Goal: Transaction & Acquisition: Purchase product/service

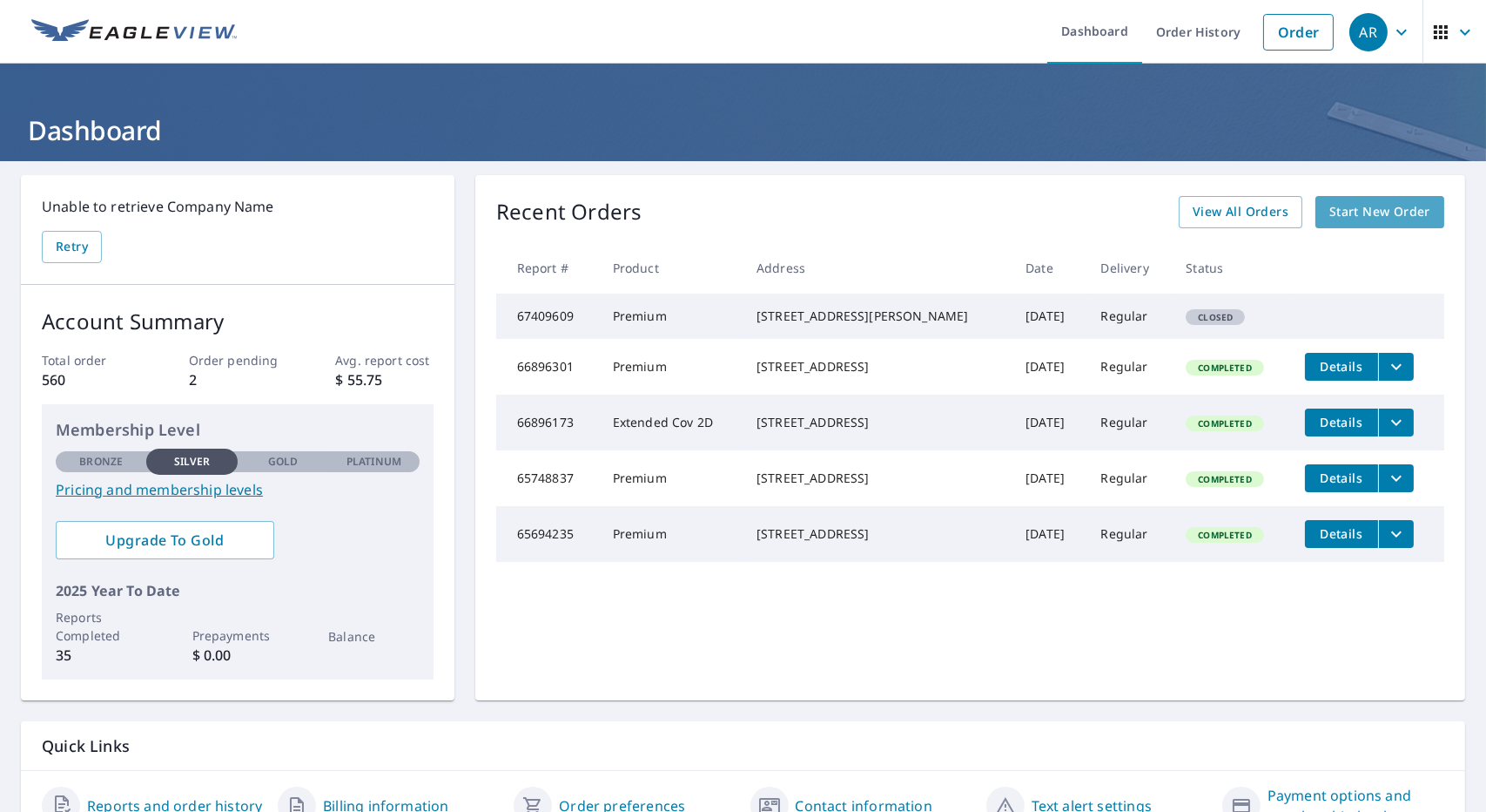
click at [1330, 216] on span "Start New Order" at bounding box center [1380, 211] width 101 height 22
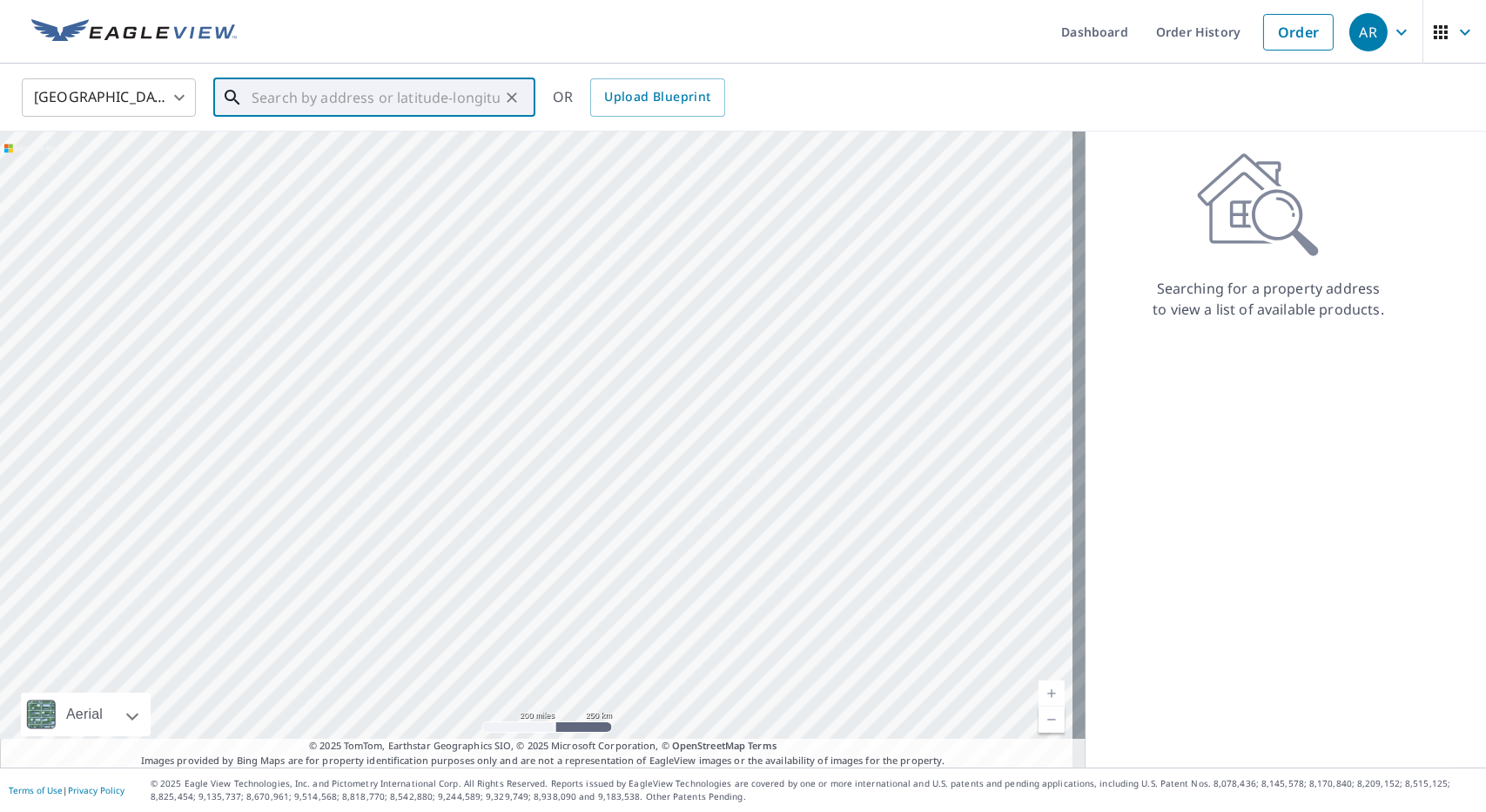
click at [401, 94] on input "text" at bounding box center [375, 98] width 248 height 49
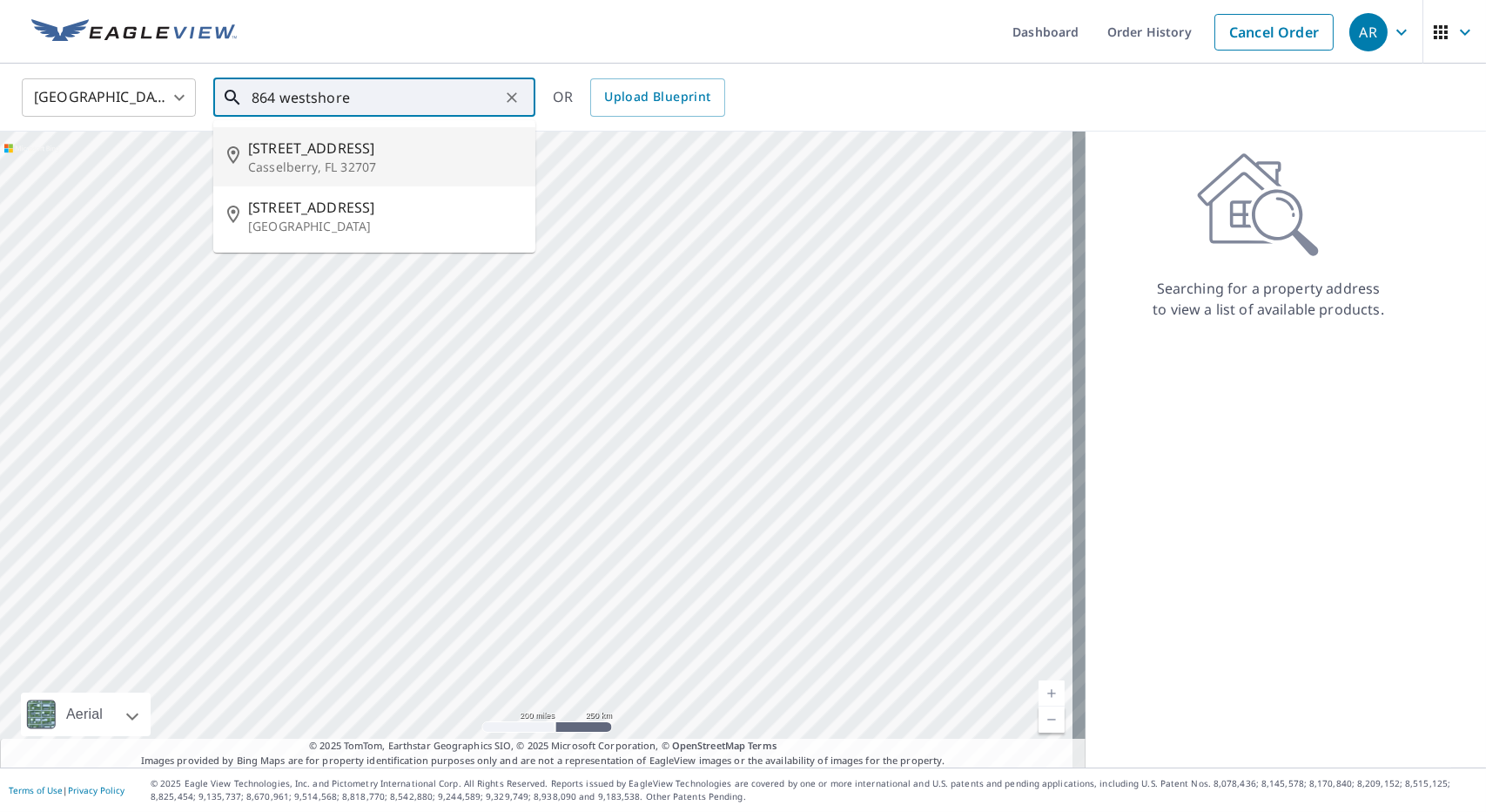
click at [357, 156] on span "[STREET_ADDRESS]" at bounding box center [384, 148] width 273 height 21
type input "[STREET_ADDRESS]"
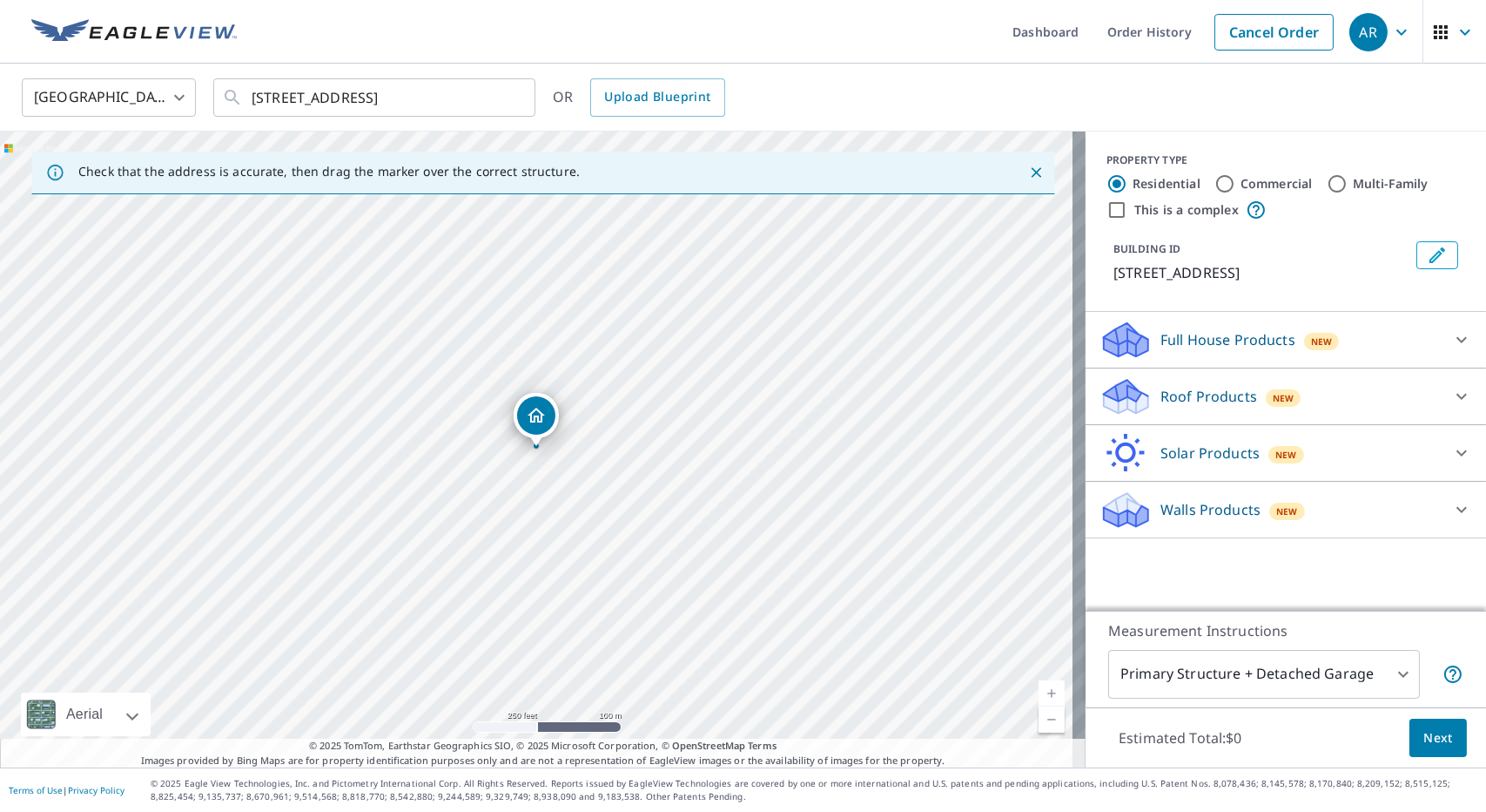
click at [1214, 391] on p "Roof Products" at bounding box center [1209, 396] width 97 height 21
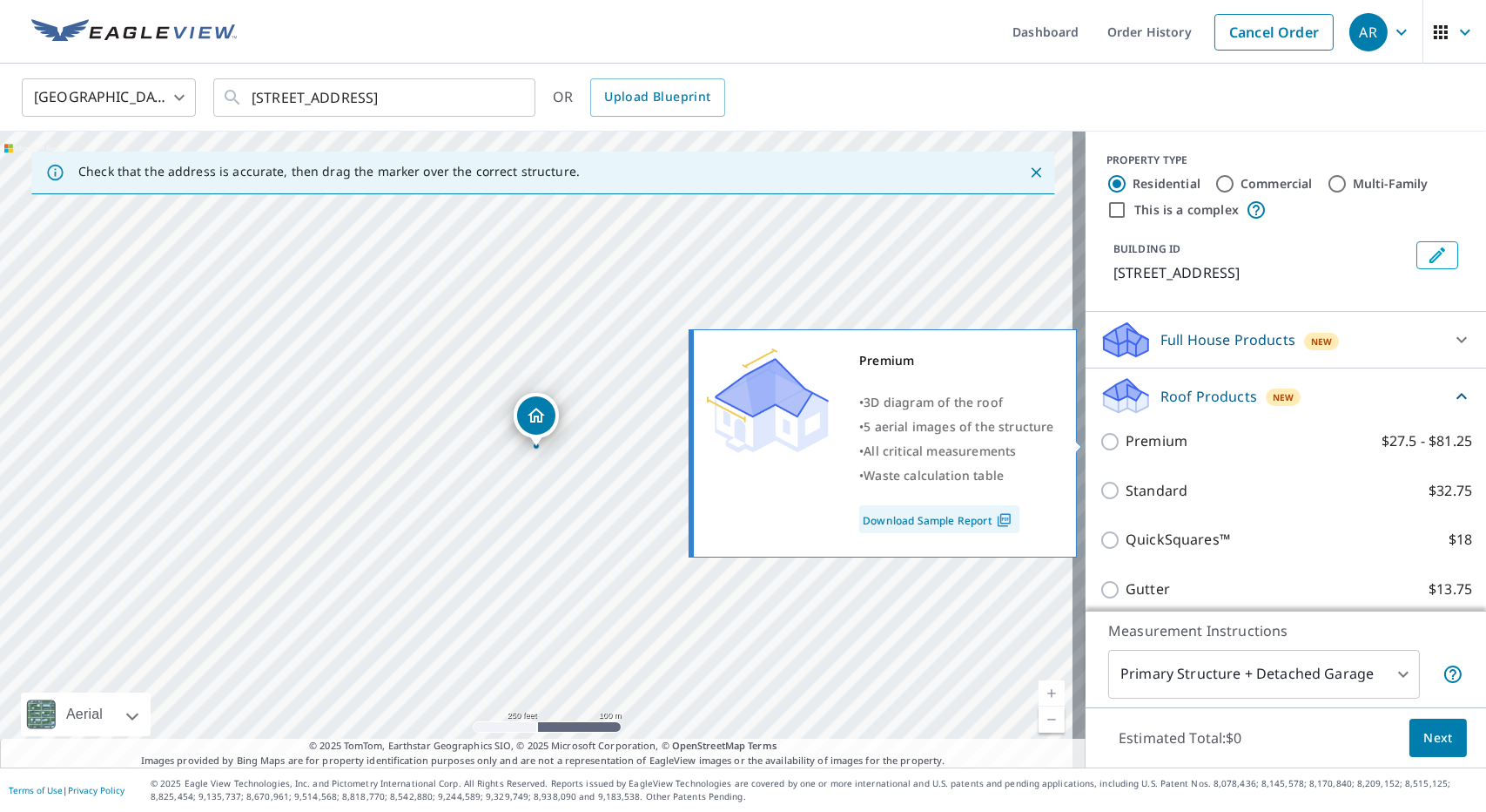
click at [1103, 439] on input "Premium $27.5 - $81.25" at bounding box center [1113, 441] width 26 height 21
checkbox input "true"
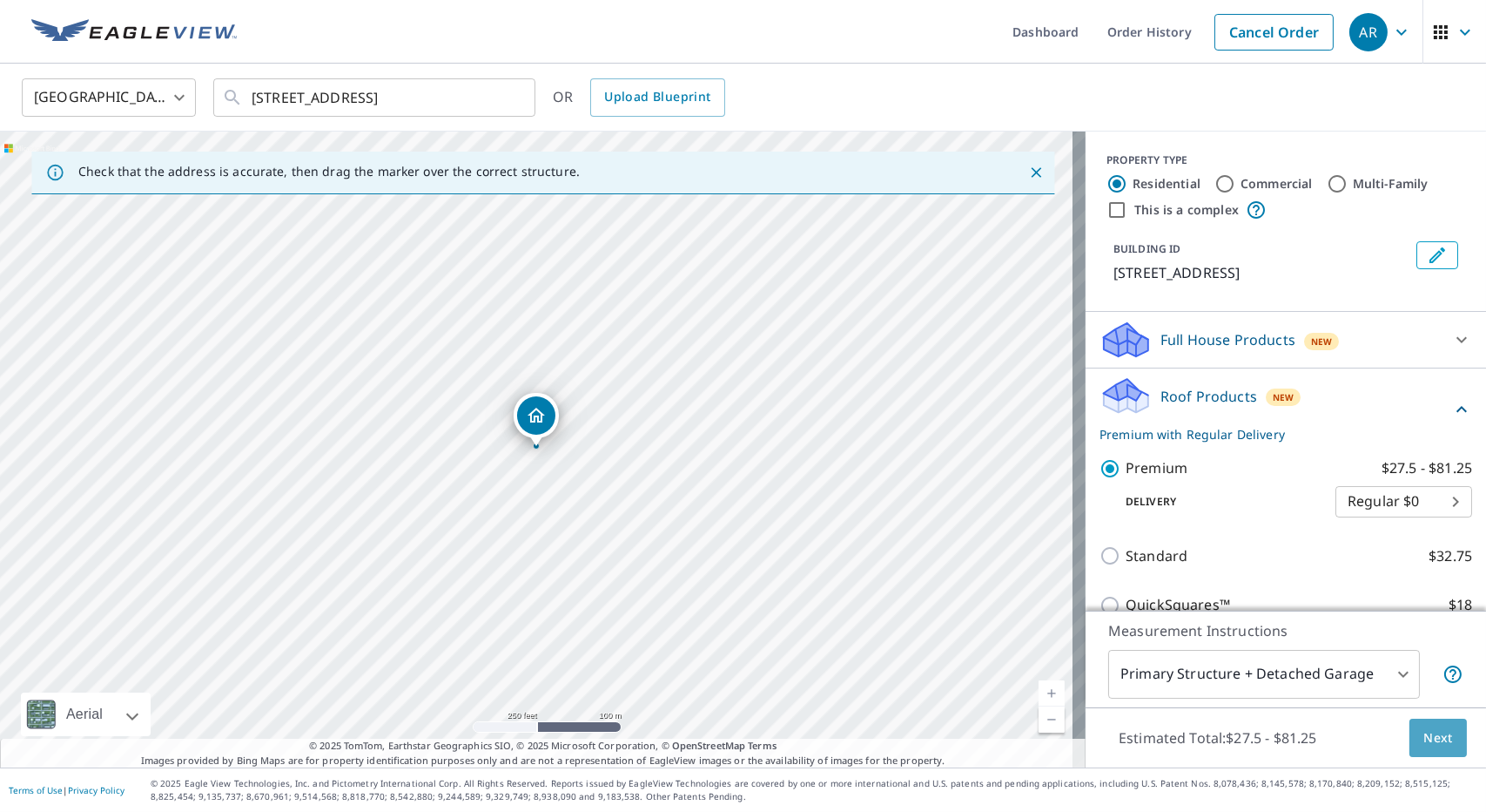
click at [1424, 746] on span "Next" at bounding box center [1439, 738] width 30 height 22
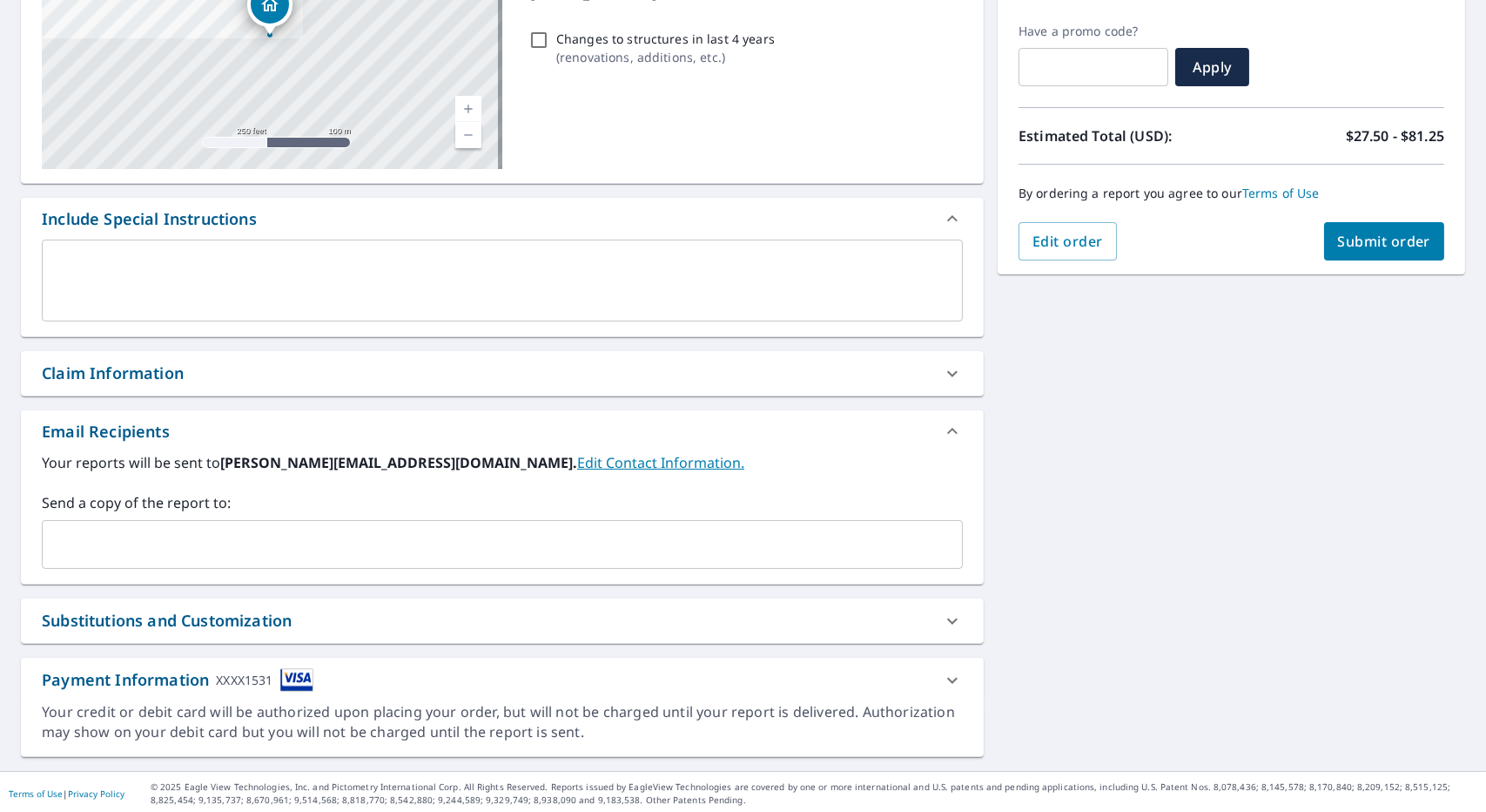
scroll to position [283, 0]
click at [941, 665] on div at bounding box center [953, 678] width 42 height 42
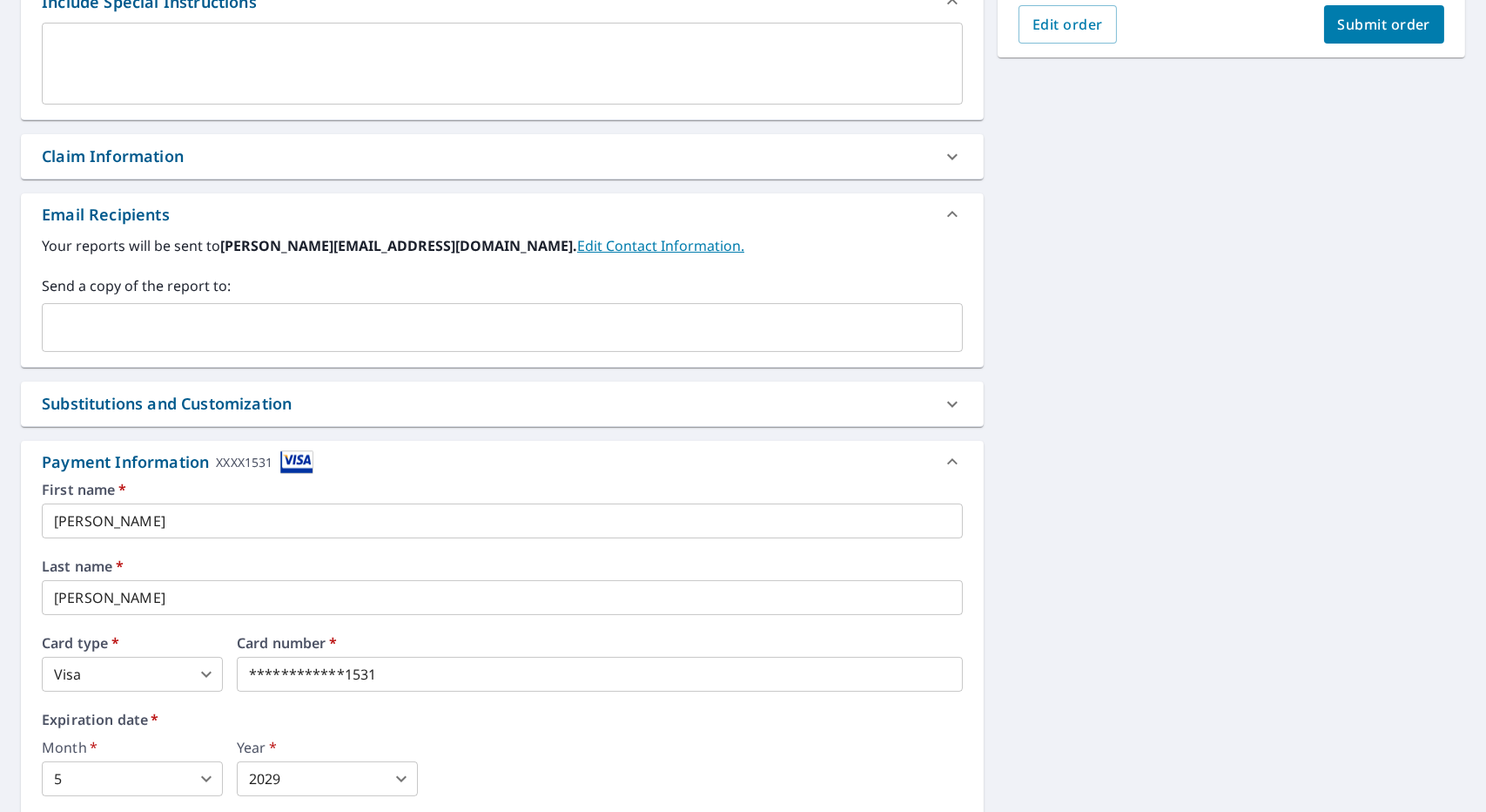
scroll to position [666, 0]
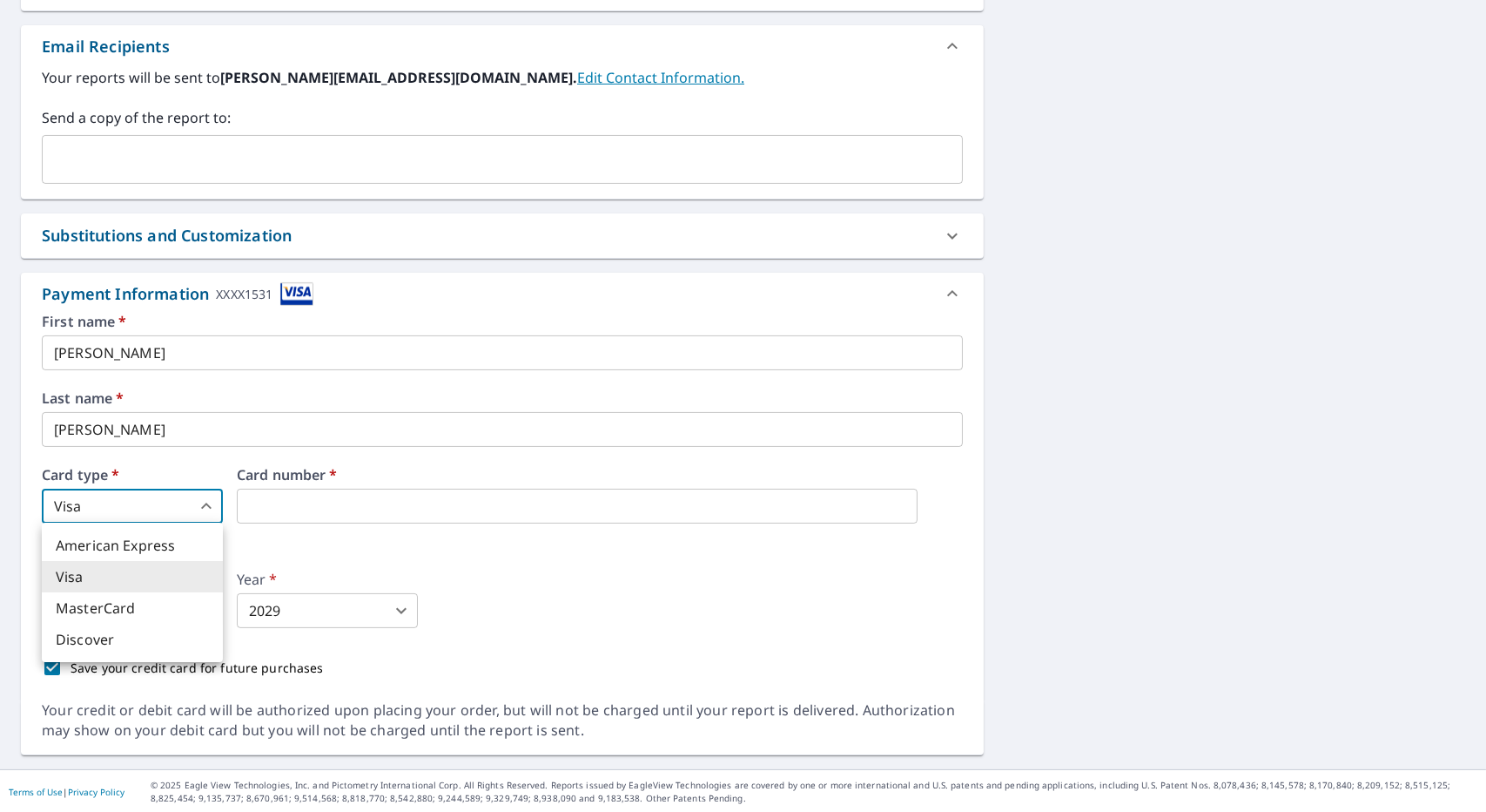
click at [152, 498] on body "AR AR Dashboard Order History Cancel Order AR Dashboard / Finalize Order Finali…" at bounding box center [743, 406] width 1486 height 812
click at [130, 579] on li "Visa" at bounding box center [132, 575] width 181 height 31
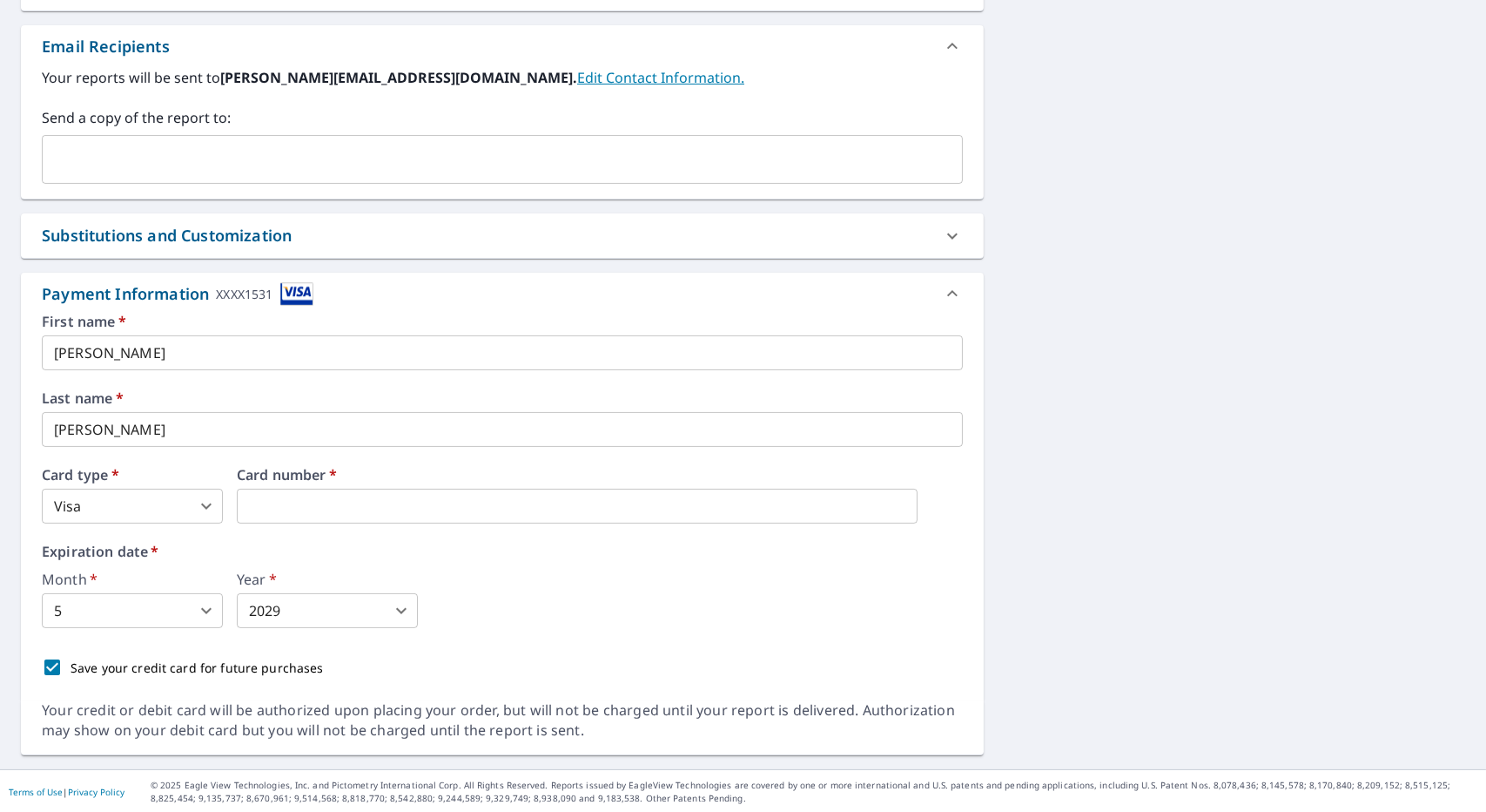
click at [614, 597] on div "Month   * 5 5 ​ Year   * 2029 2029 ​" at bounding box center [502, 599] width 921 height 55
click at [150, 596] on body "AR AR Dashboard Order History Cancel Order AR Dashboard / Finalize Order Finali…" at bounding box center [743, 406] width 1486 height 812
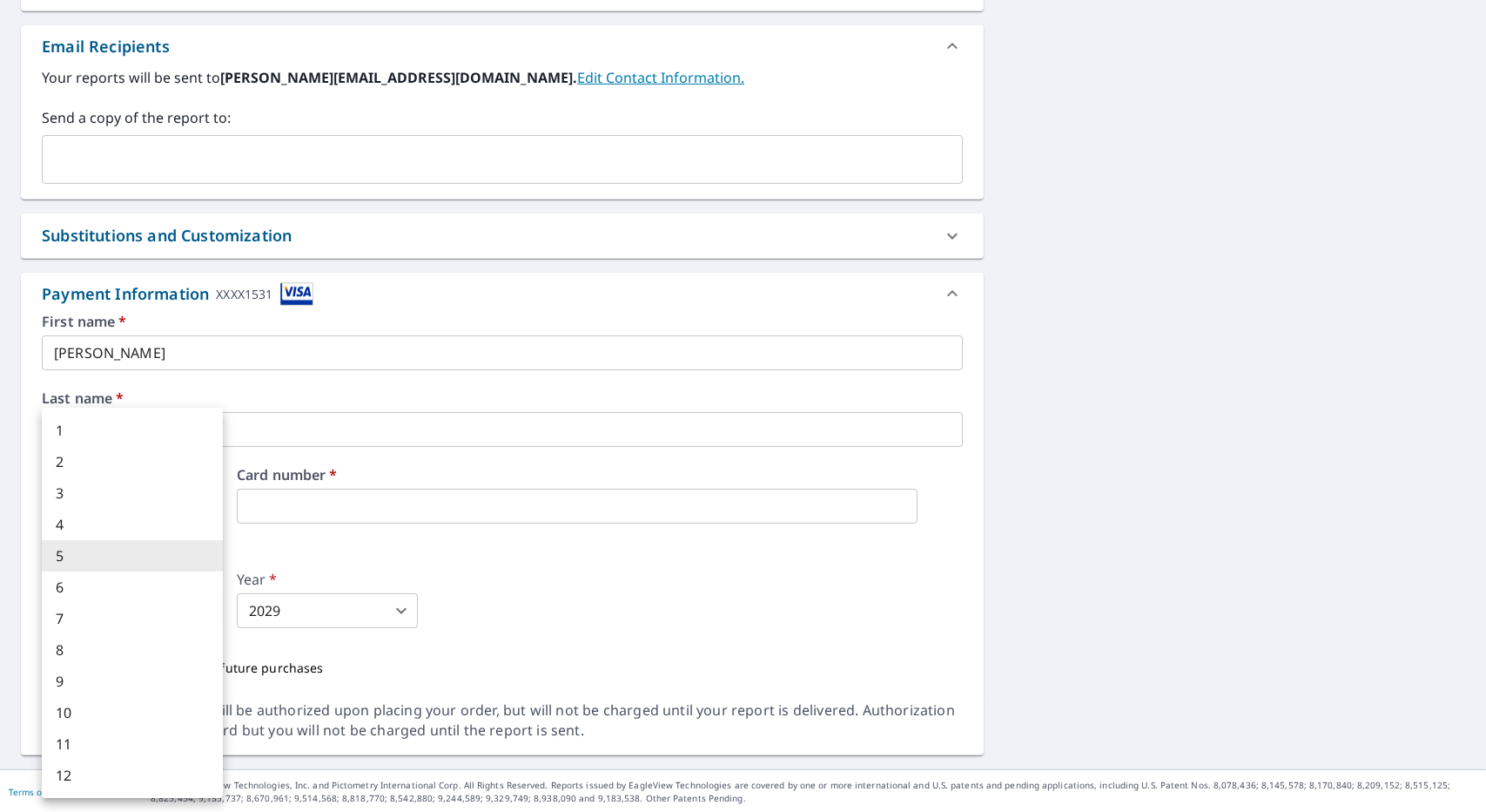
click at [146, 555] on li "5" at bounding box center [132, 555] width 181 height 31
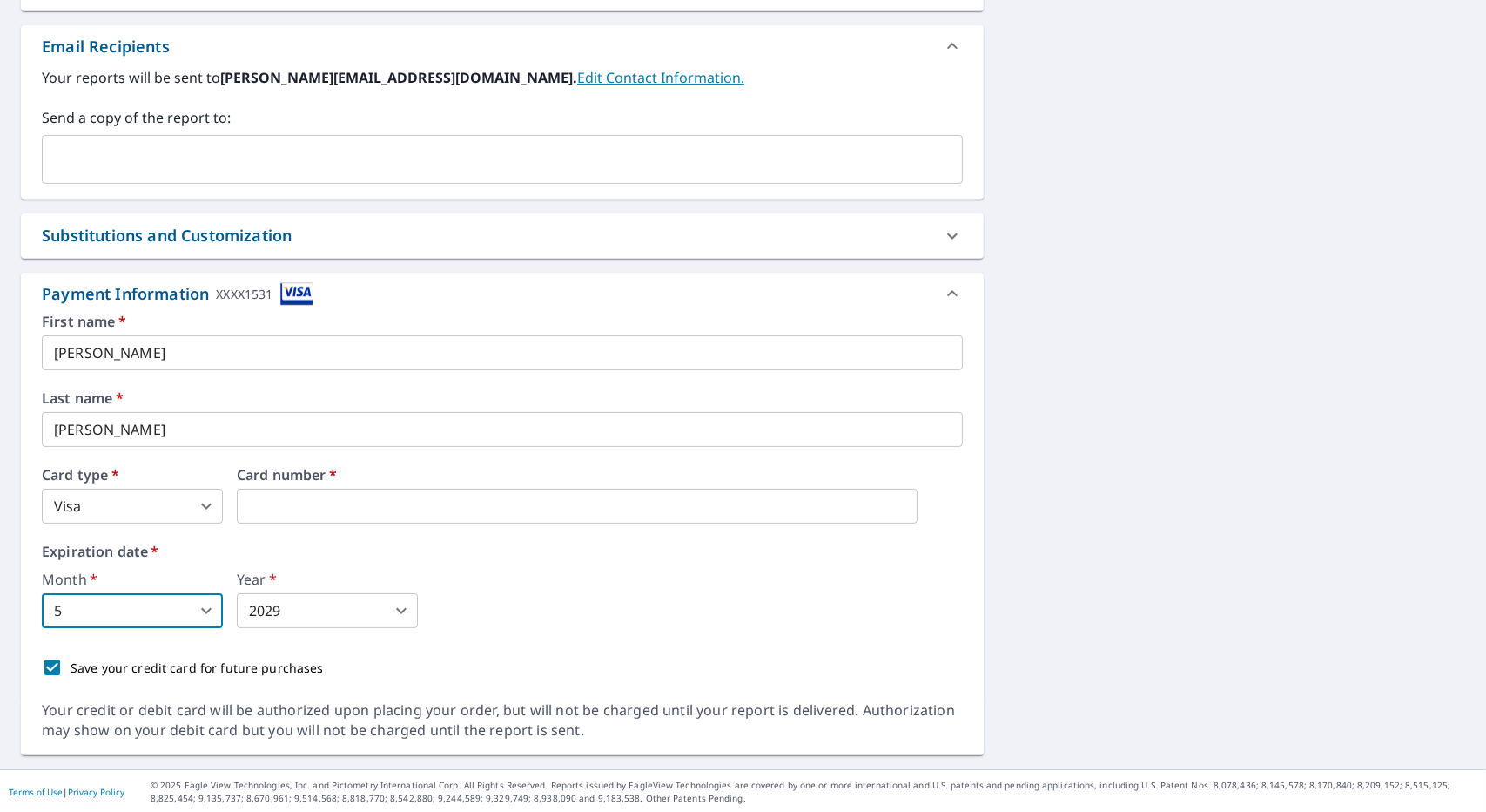
click at [493, 603] on div "Month   * 5 5 ​ Year   * 2029 2029 ​" at bounding box center [502, 599] width 921 height 55
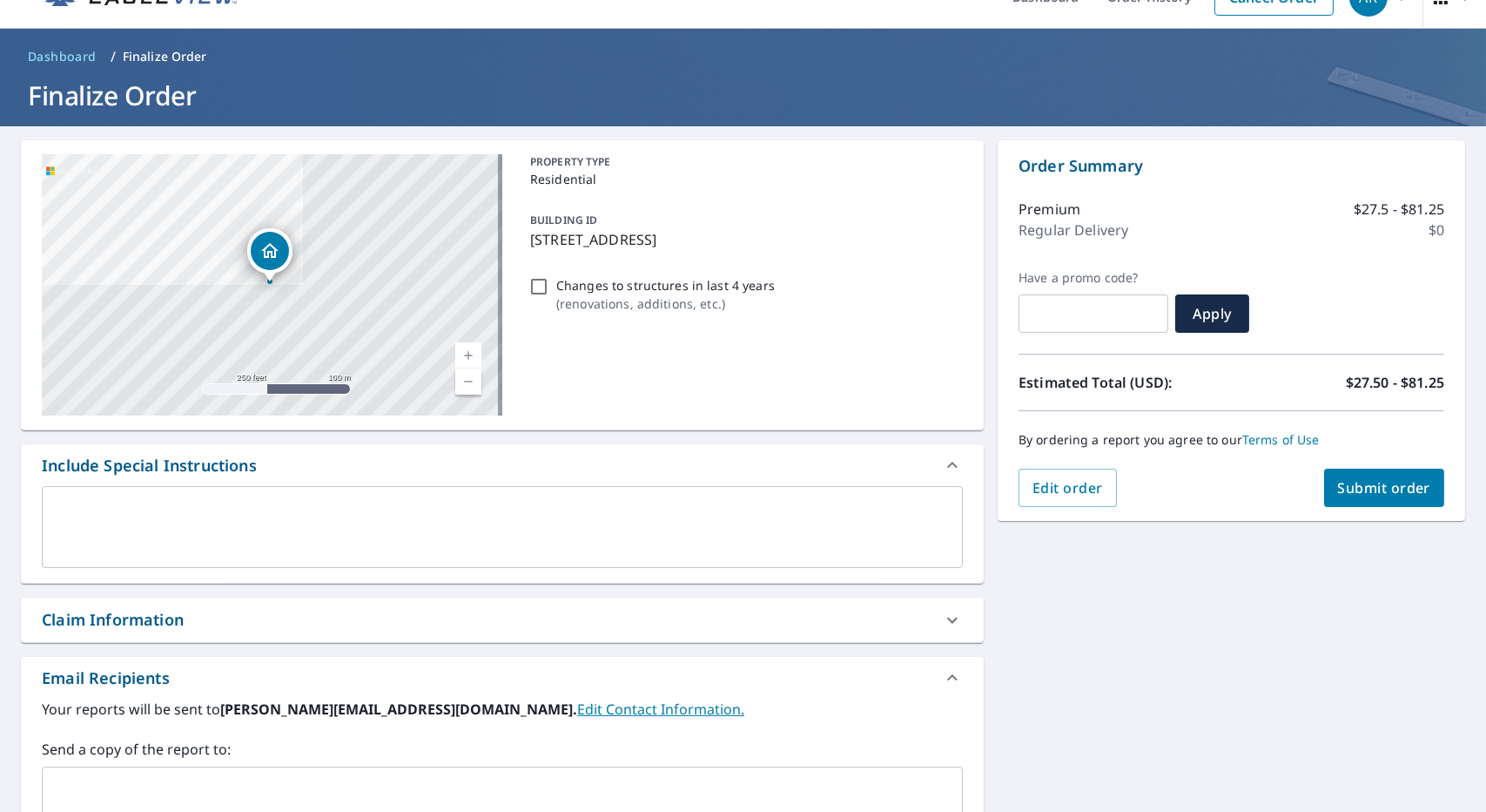
scroll to position [0, 0]
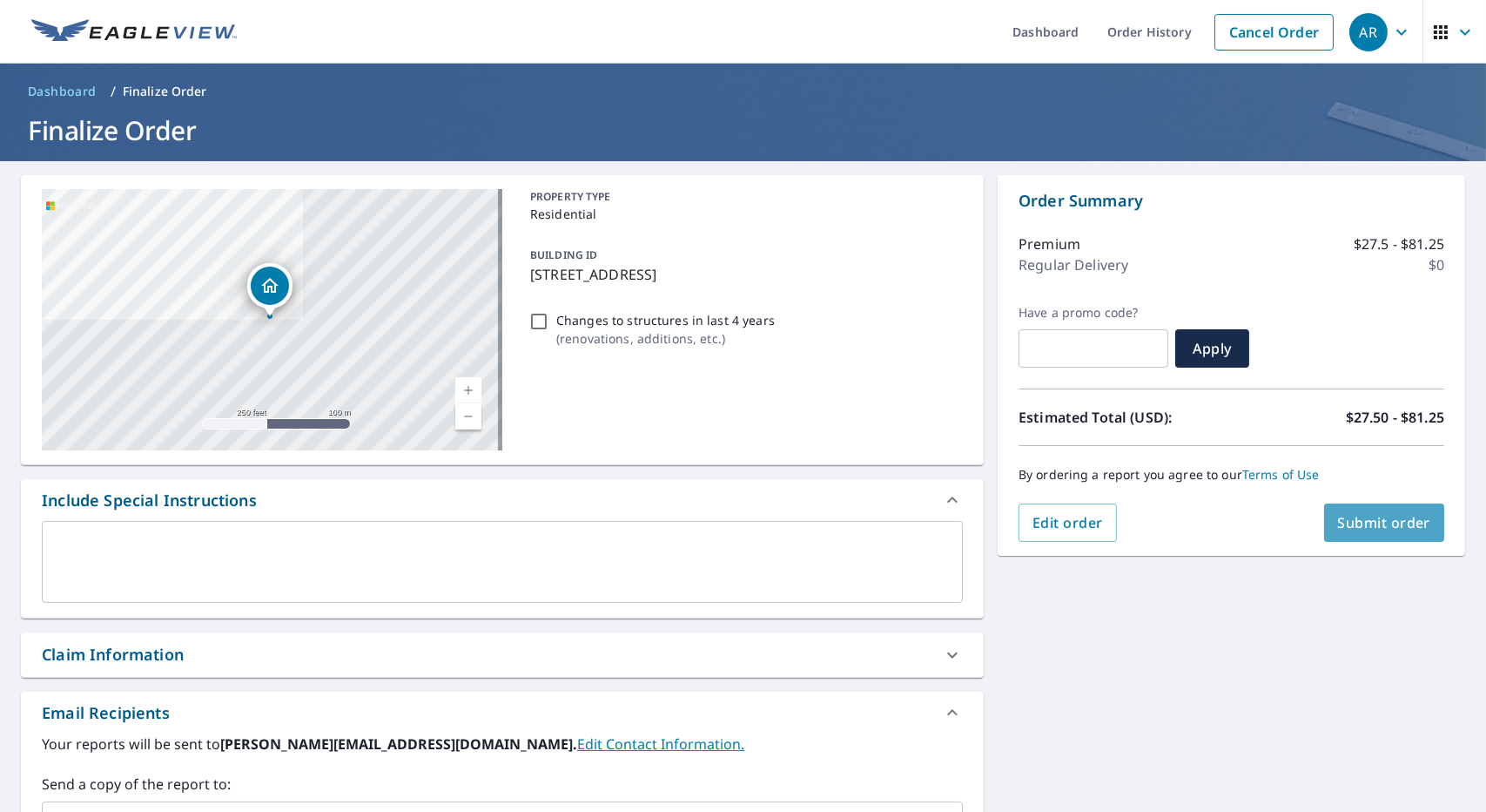
click at [1340, 526] on span "Submit order" at bounding box center [1385, 522] width 93 height 19
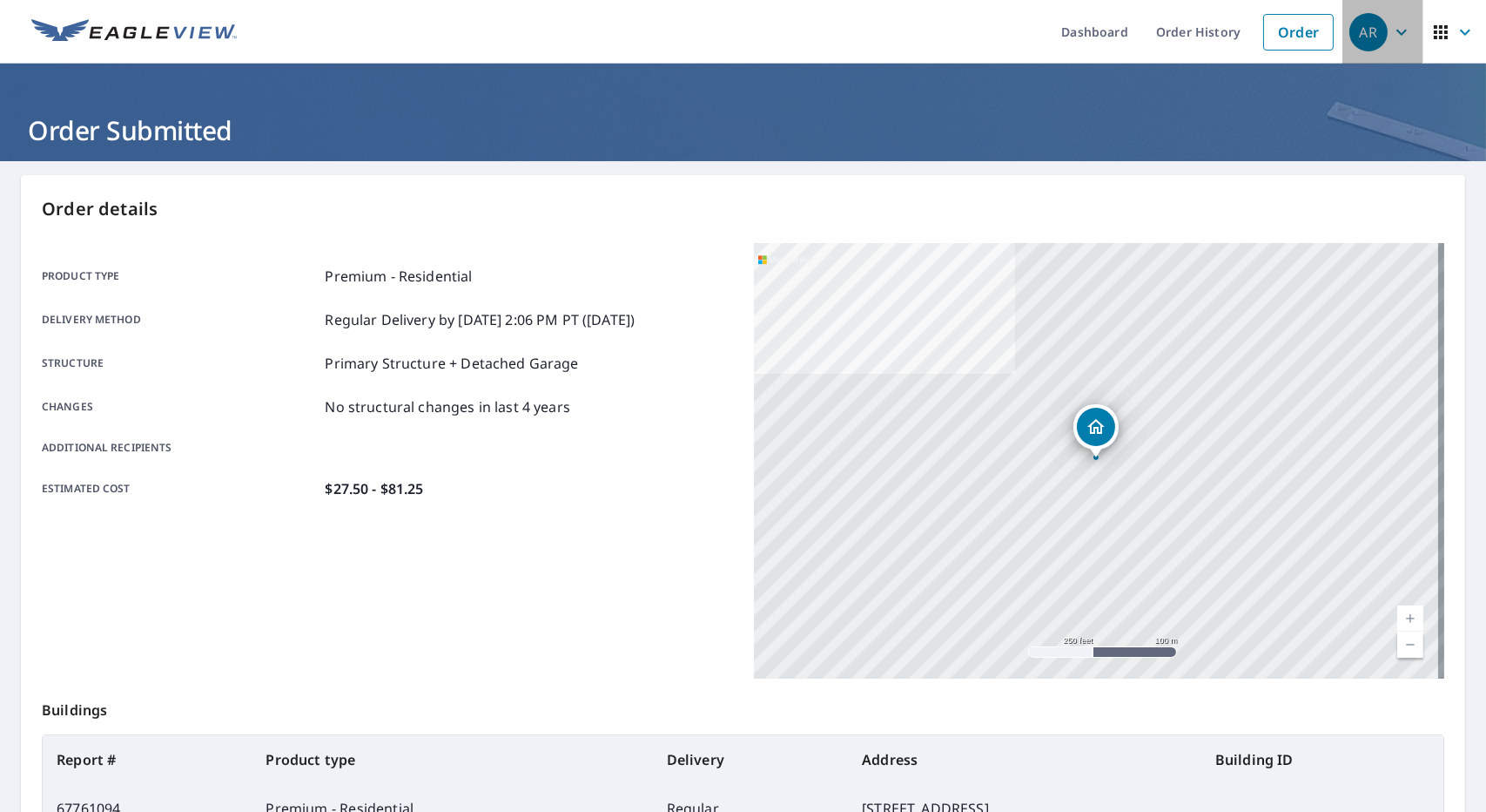
click at [1356, 35] on div "AR" at bounding box center [1369, 32] width 38 height 38
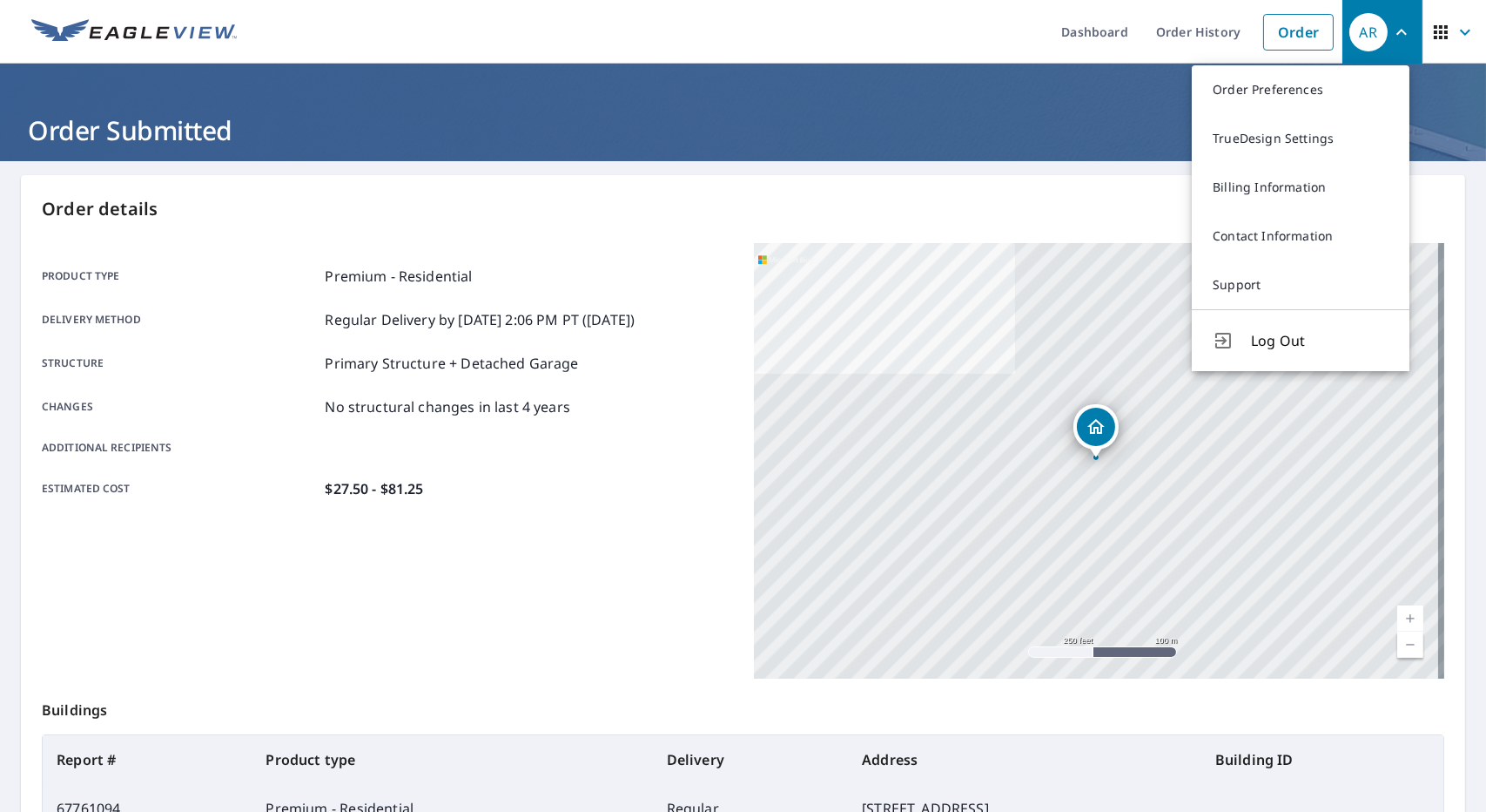
click at [727, 176] on div "Order details Product type Premium - Residential Delivery method Regular Delive…" at bounding box center [743, 570] width 1445 height 791
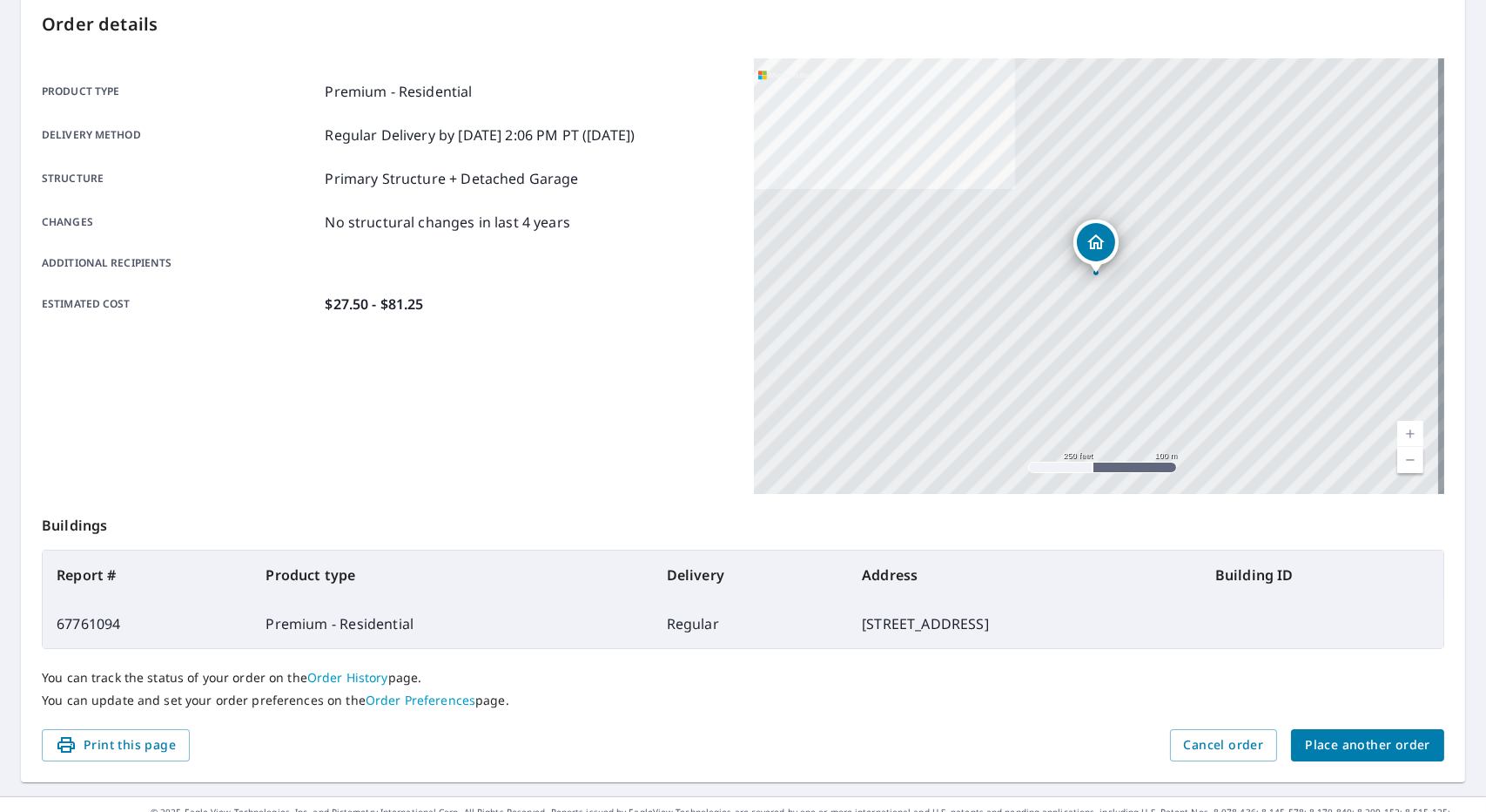
scroll to position [212, 0]
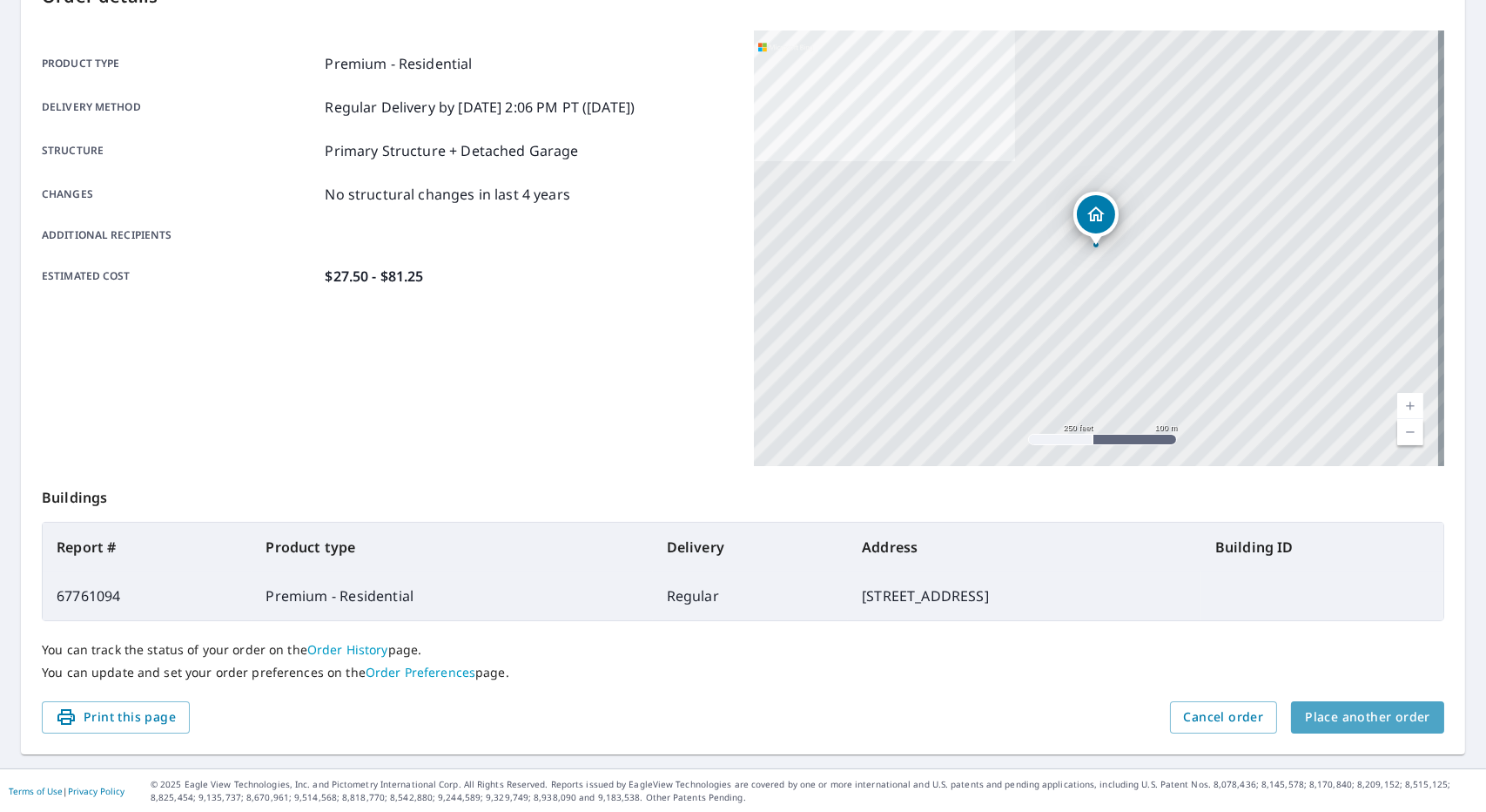
click at [1410, 731] on button "Place another order" at bounding box center [1368, 717] width 153 height 32
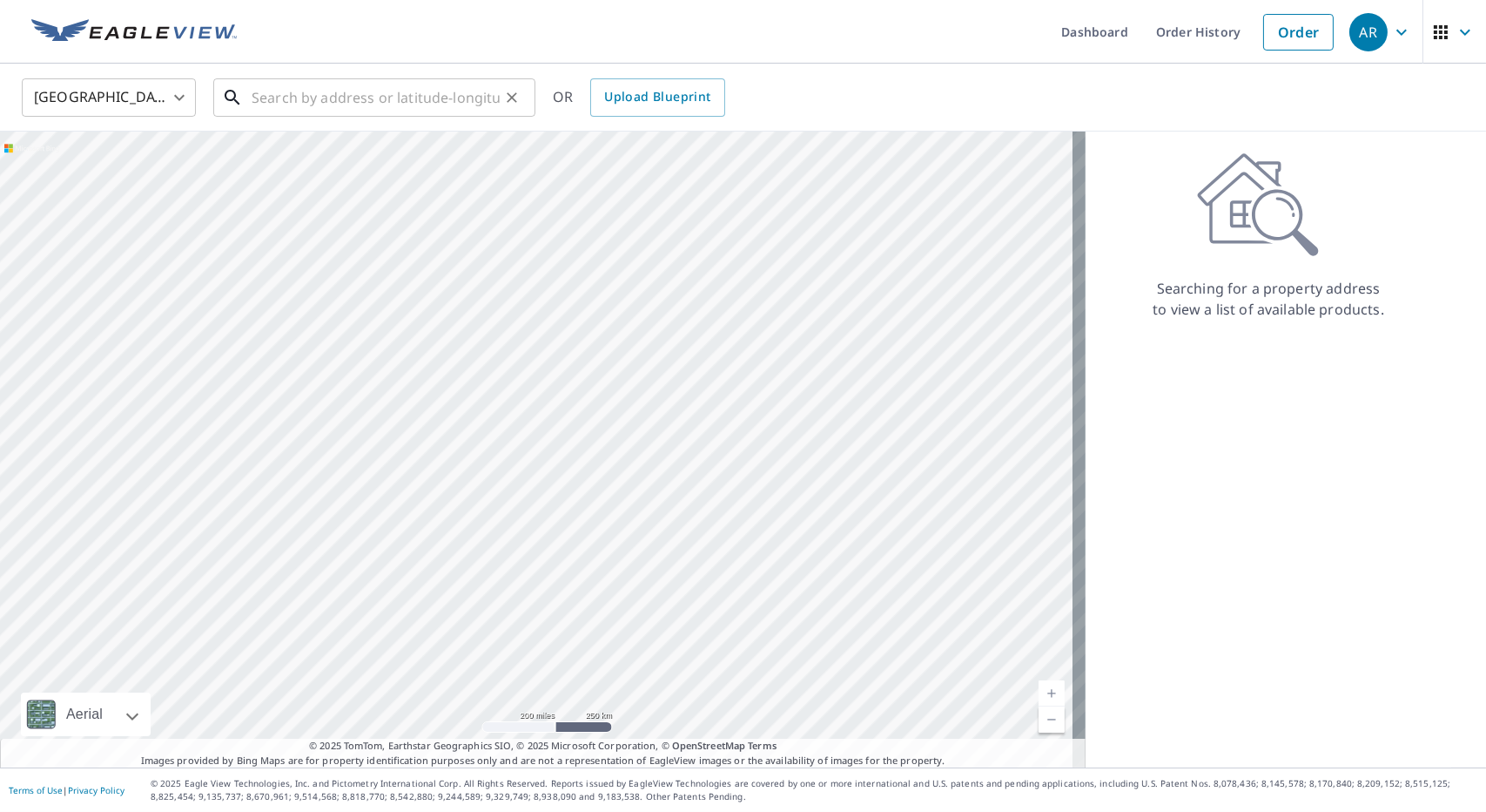
click at [359, 102] on input "text" at bounding box center [375, 98] width 248 height 49
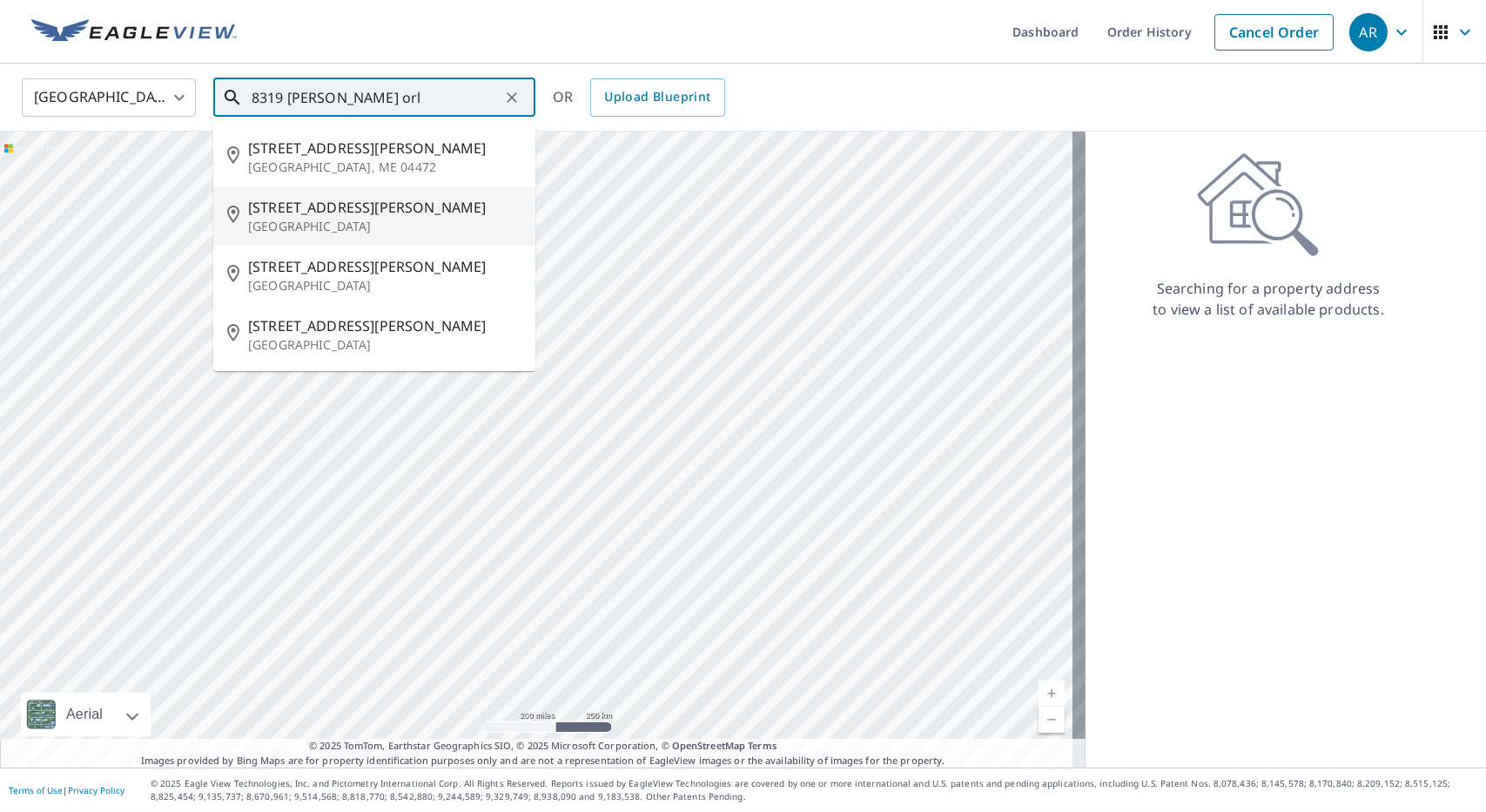
click at [295, 218] on p "[GEOGRAPHIC_DATA]" at bounding box center [384, 226] width 273 height 18
type input "[STREET_ADDRESS][PERSON_NAME]"
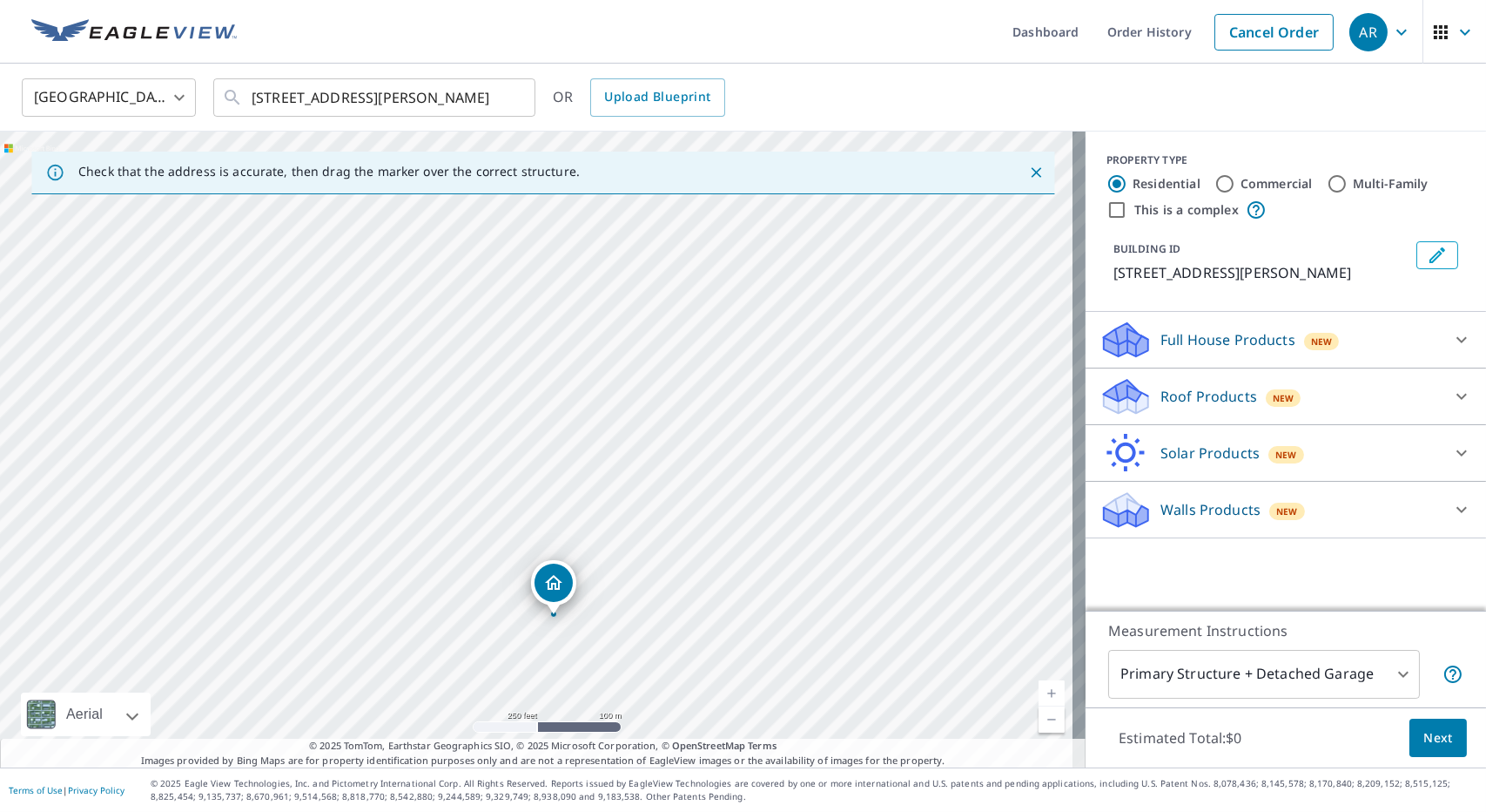
click at [1039, 688] on link "Current Level 17, Zoom In" at bounding box center [1052, 693] width 26 height 26
drag, startPoint x: 780, startPoint y: 567, endPoint x: 758, endPoint y: 389, distance: 179.4
click at [758, 389] on div "[STREET_ADDRESS][PERSON_NAME]" at bounding box center [543, 449] width 1086 height 636
click at [1039, 683] on link "Current Level 18, Zoom In" at bounding box center [1052, 693] width 26 height 26
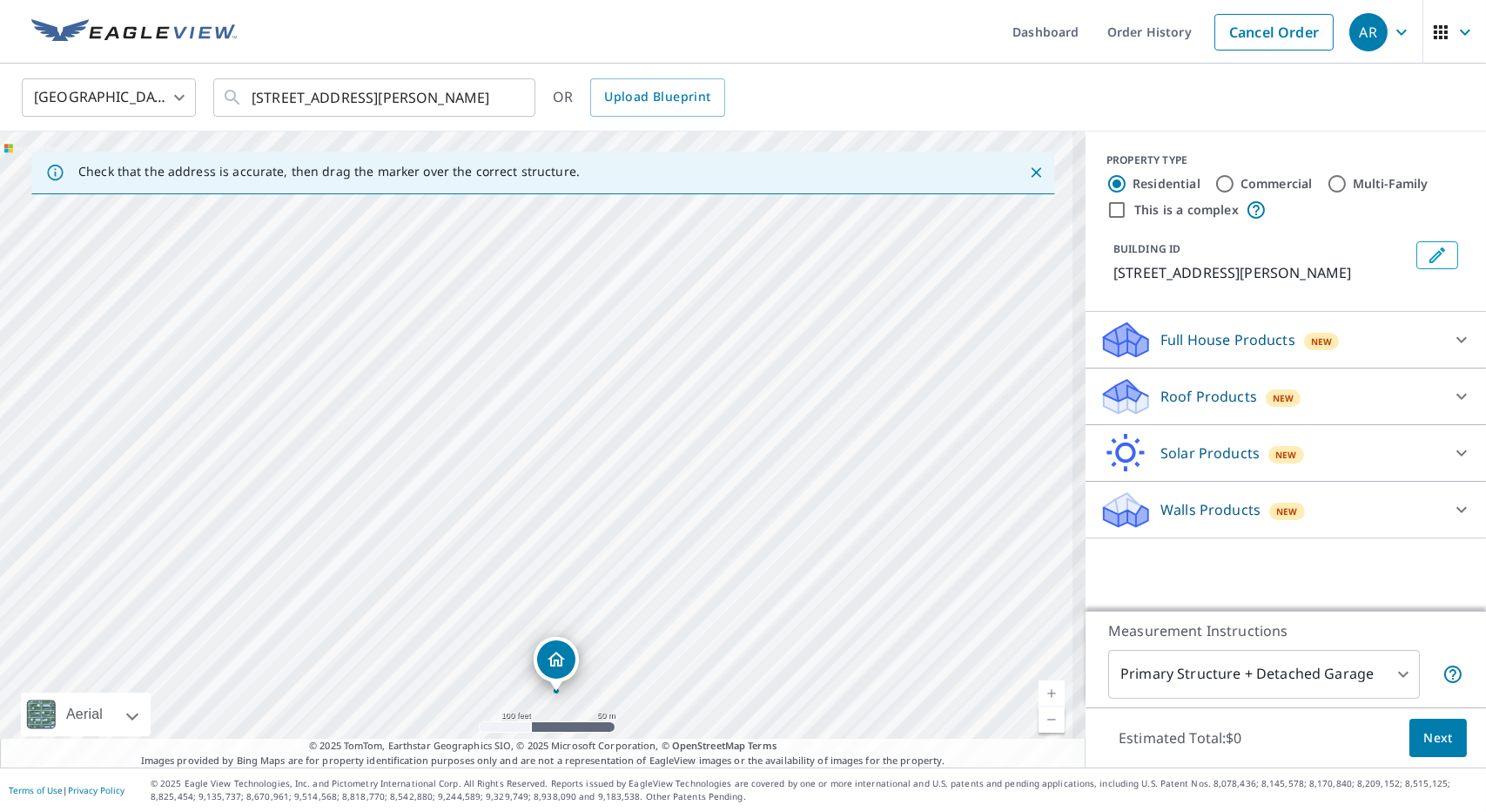
click at [1039, 683] on link "Current Level 18, Zoom In" at bounding box center [1052, 693] width 26 height 26
click at [1039, 683] on link "Current Level 19, Zoom In Disabled" at bounding box center [1052, 693] width 26 height 26
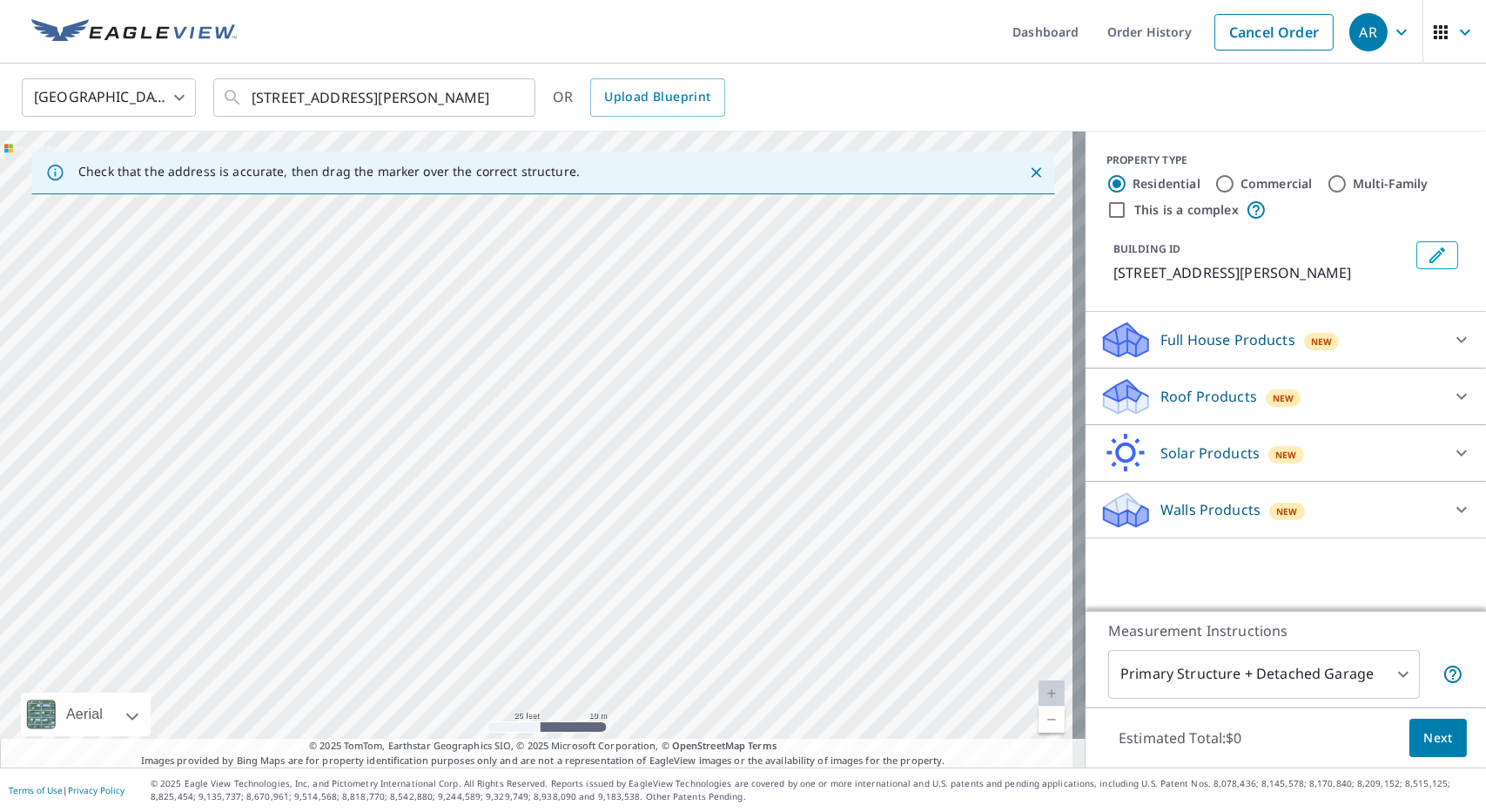
click at [696, 327] on div "[STREET_ADDRESS][PERSON_NAME]" at bounding box center [543, 449] width 1086 height 636
drag, startPoint x: 729, startPoint y: 623, endPoint x: 658, endPoint y: 320, distance: 311.2
click at [658, 320] on div "[STREET_ADDRESS][PERSON_NAME]" at bounding box center [543, 449] width 1086 height 636
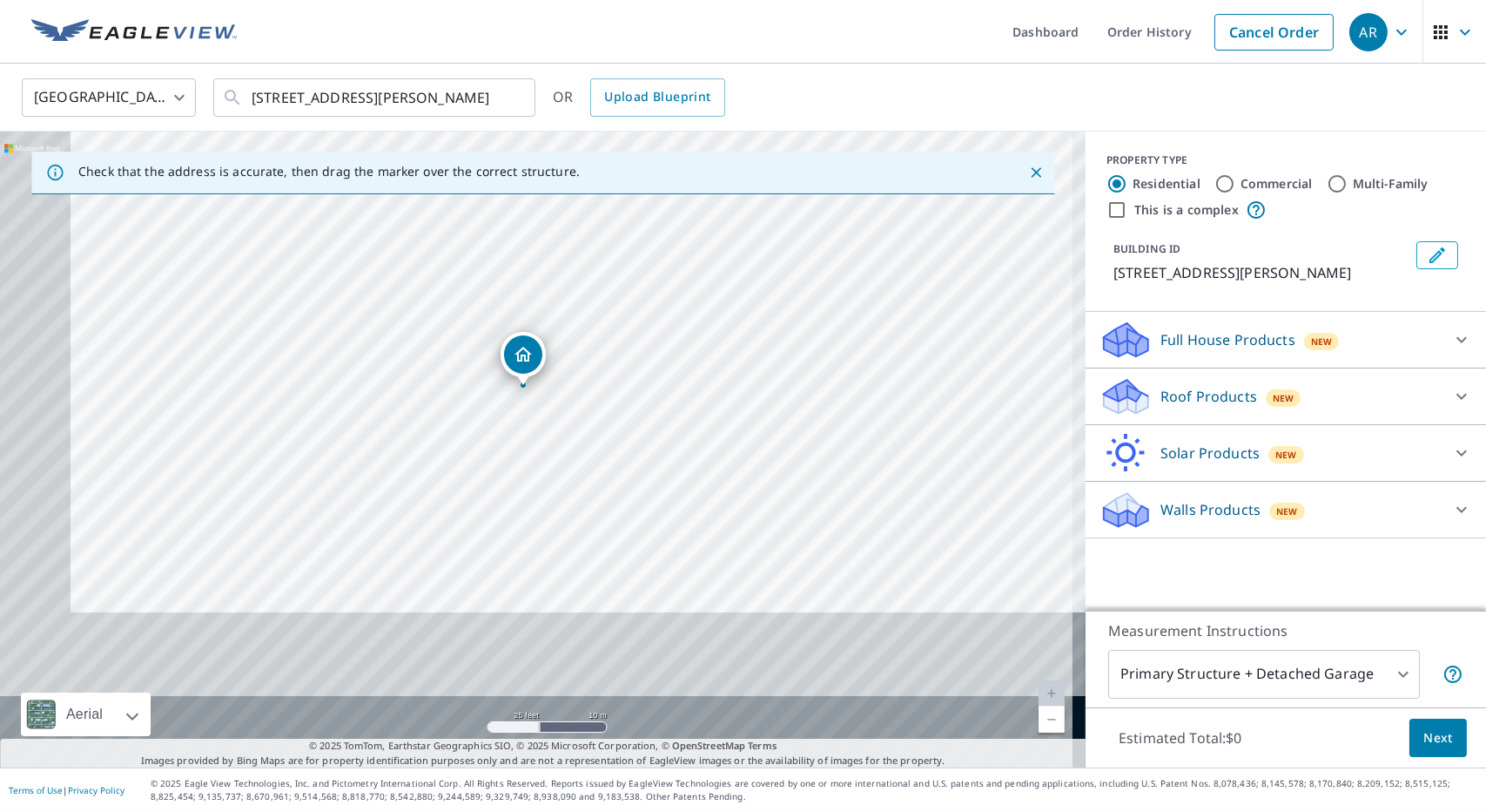
drag, startPoint x: 633, startPoint y: 485, endPoint x: 683, endPoint y: 351, distance: 143.0
click at [683, 351] on div "[STREET_ADDRESS][PERSON_NAME]" at bounding box center [543, 449] width 1086 height 636
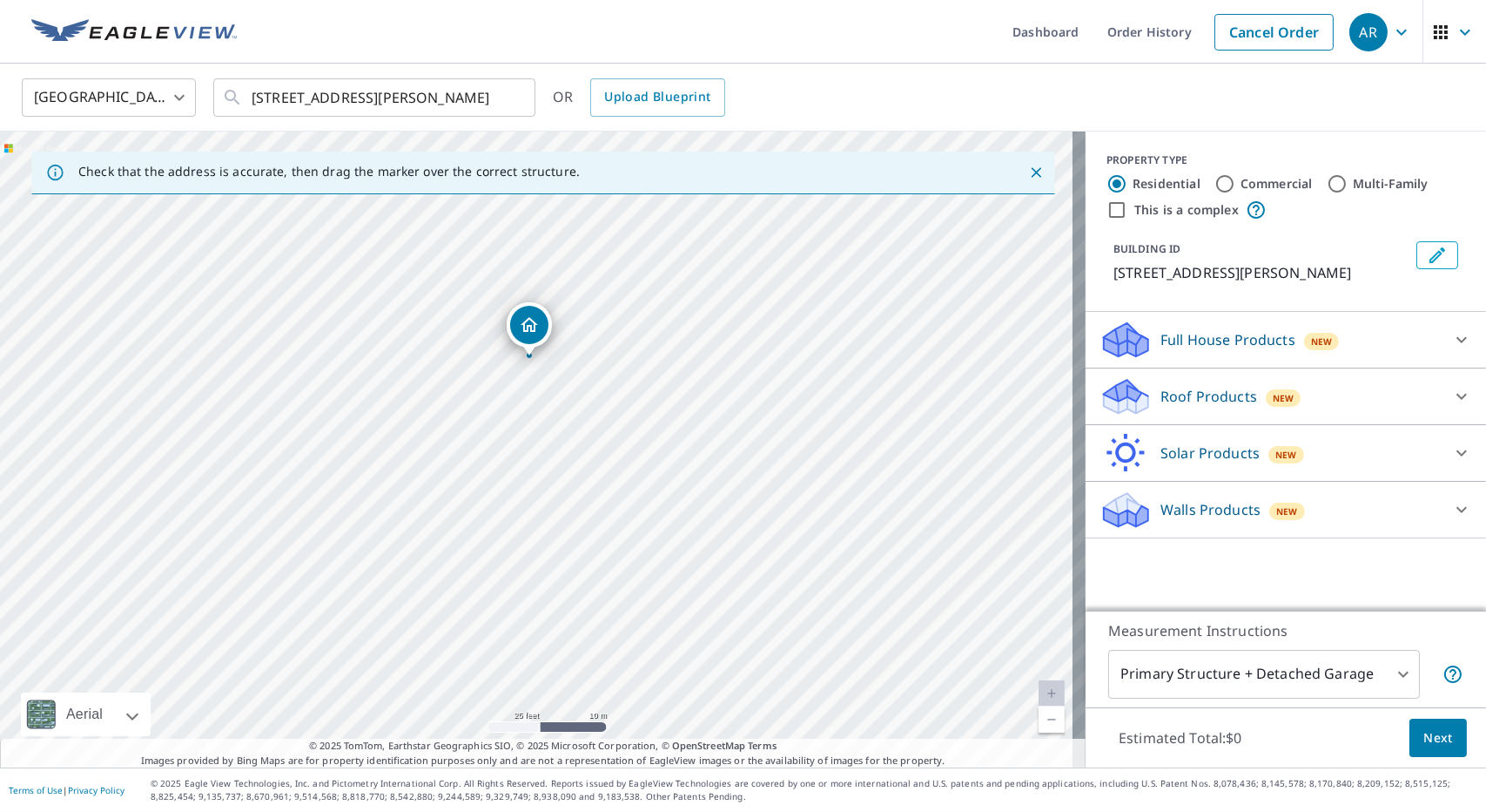
click at [1195, 386] on p "Roof Products" at bounding box center [1209, 396] width 97 height 21
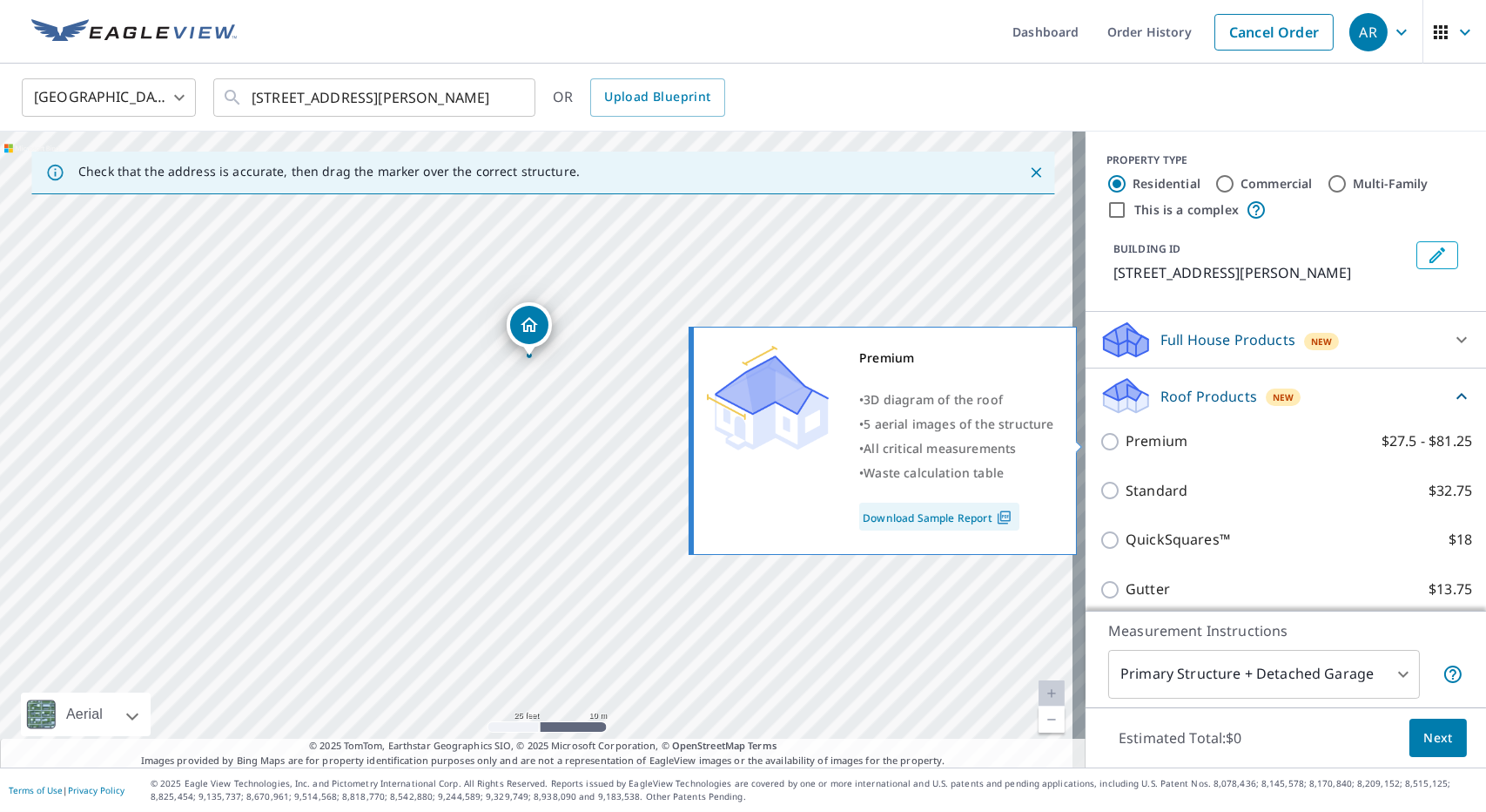
click at [1101, 449] on input "Premium $27.5 - $81.25" at bounding box center [1113, 441] width 26 height 21
checkbox input "true"
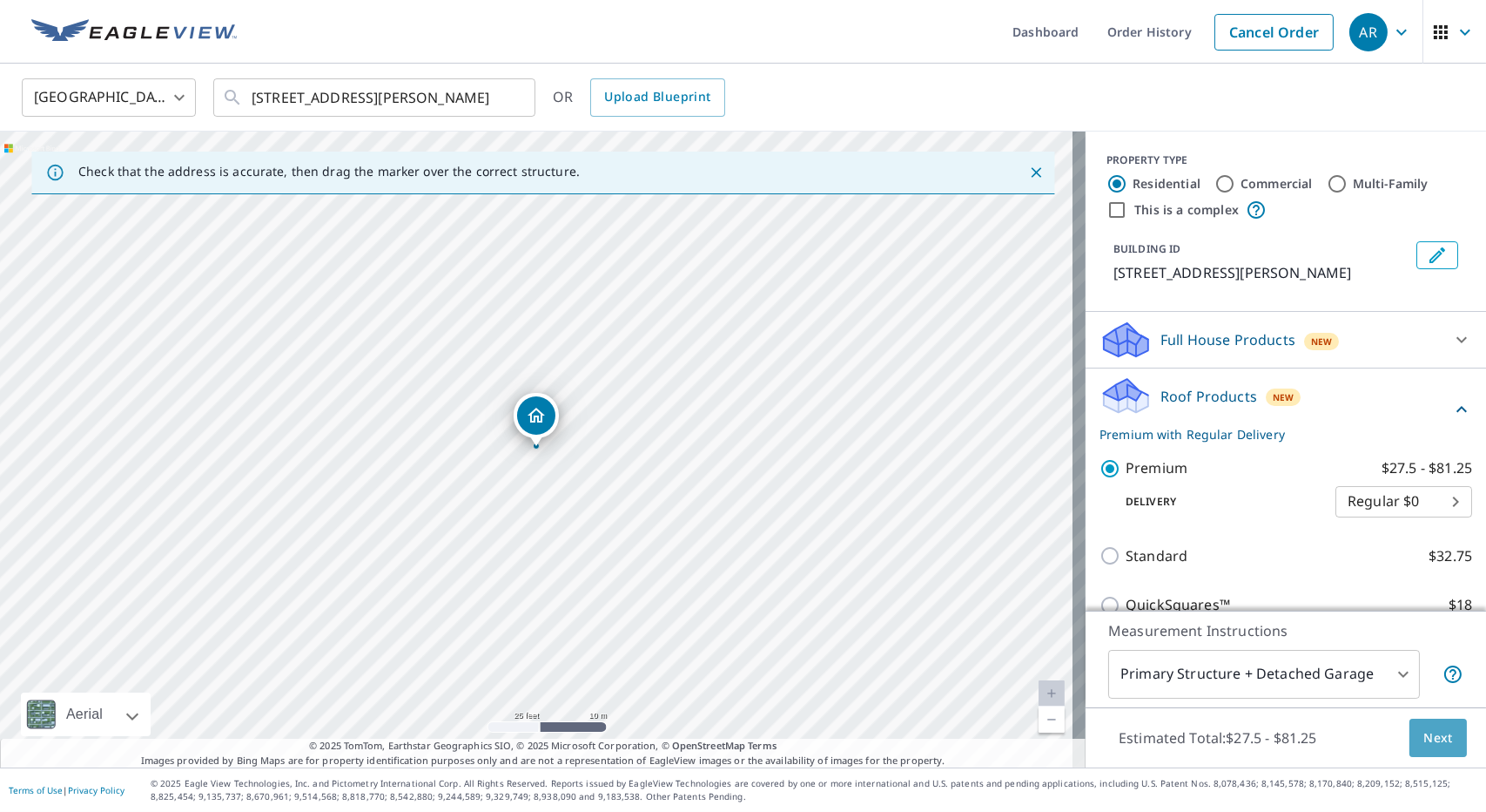
click at [1426, 743] on span "Next" at bounding box center [1439, 738] width 30 height 22
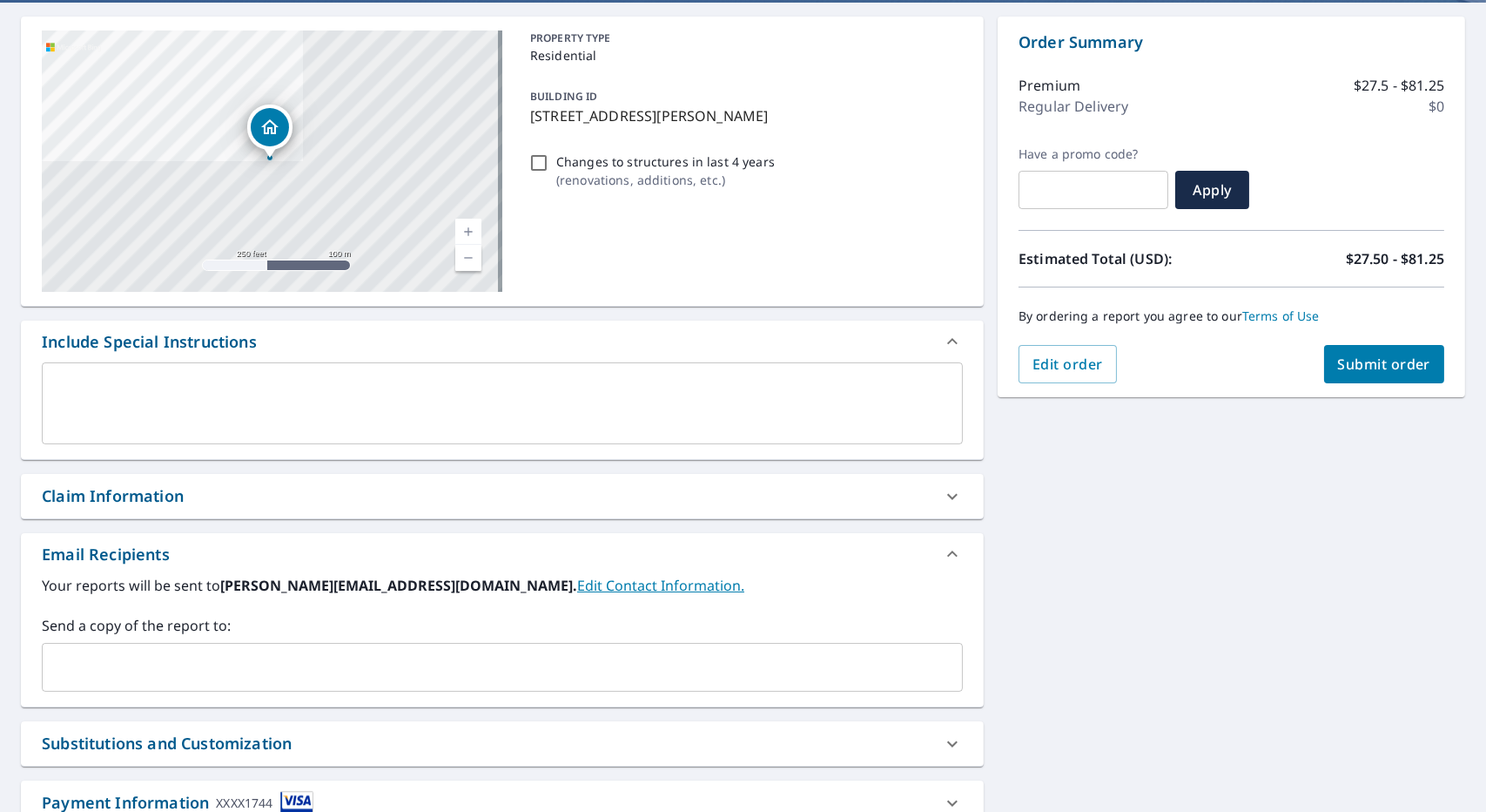
scroll to position [283, 0]
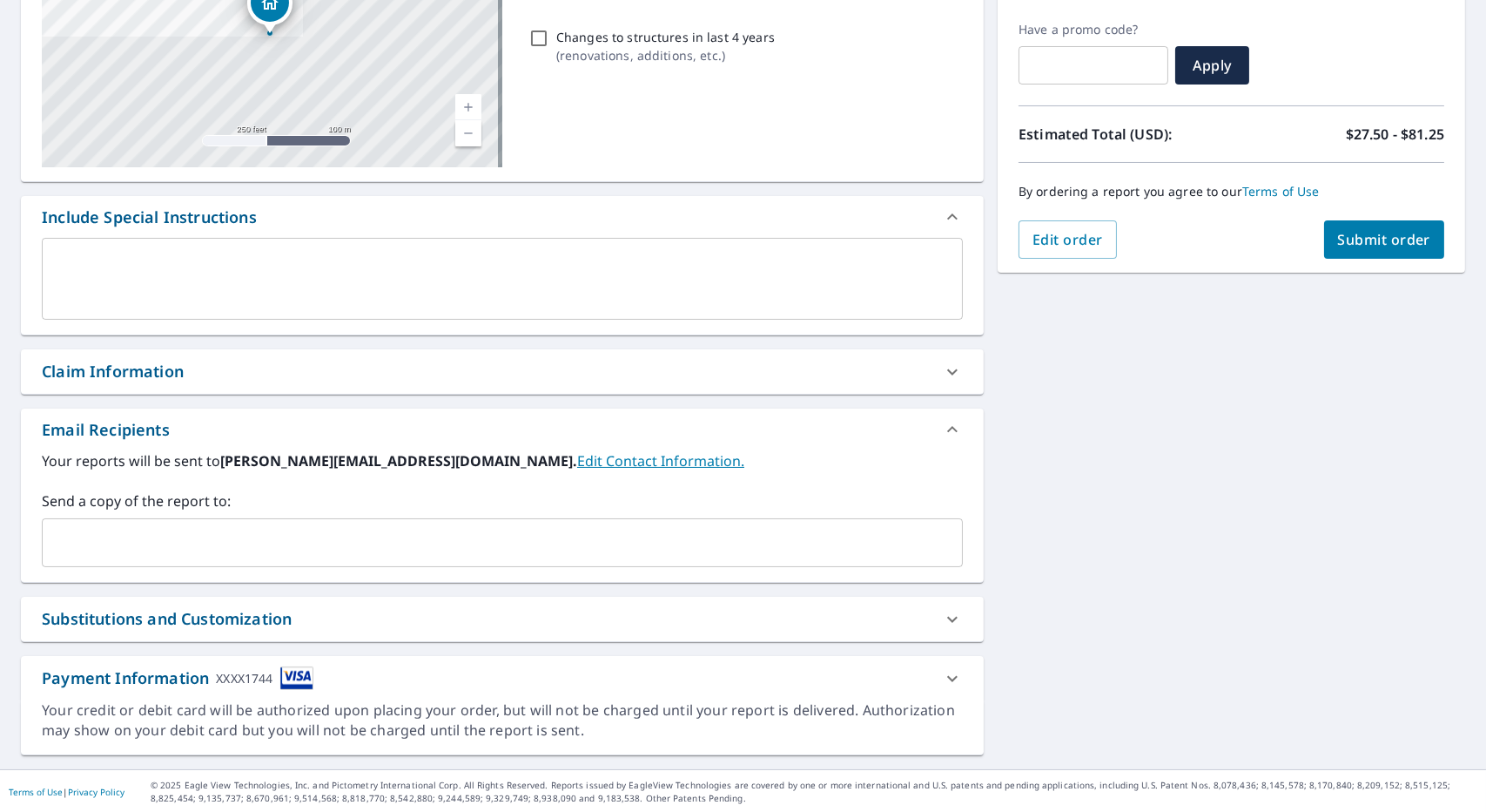
click at [1352, 252] on button "Submit order" at bounding box center [1385, 239] width 121 height 38
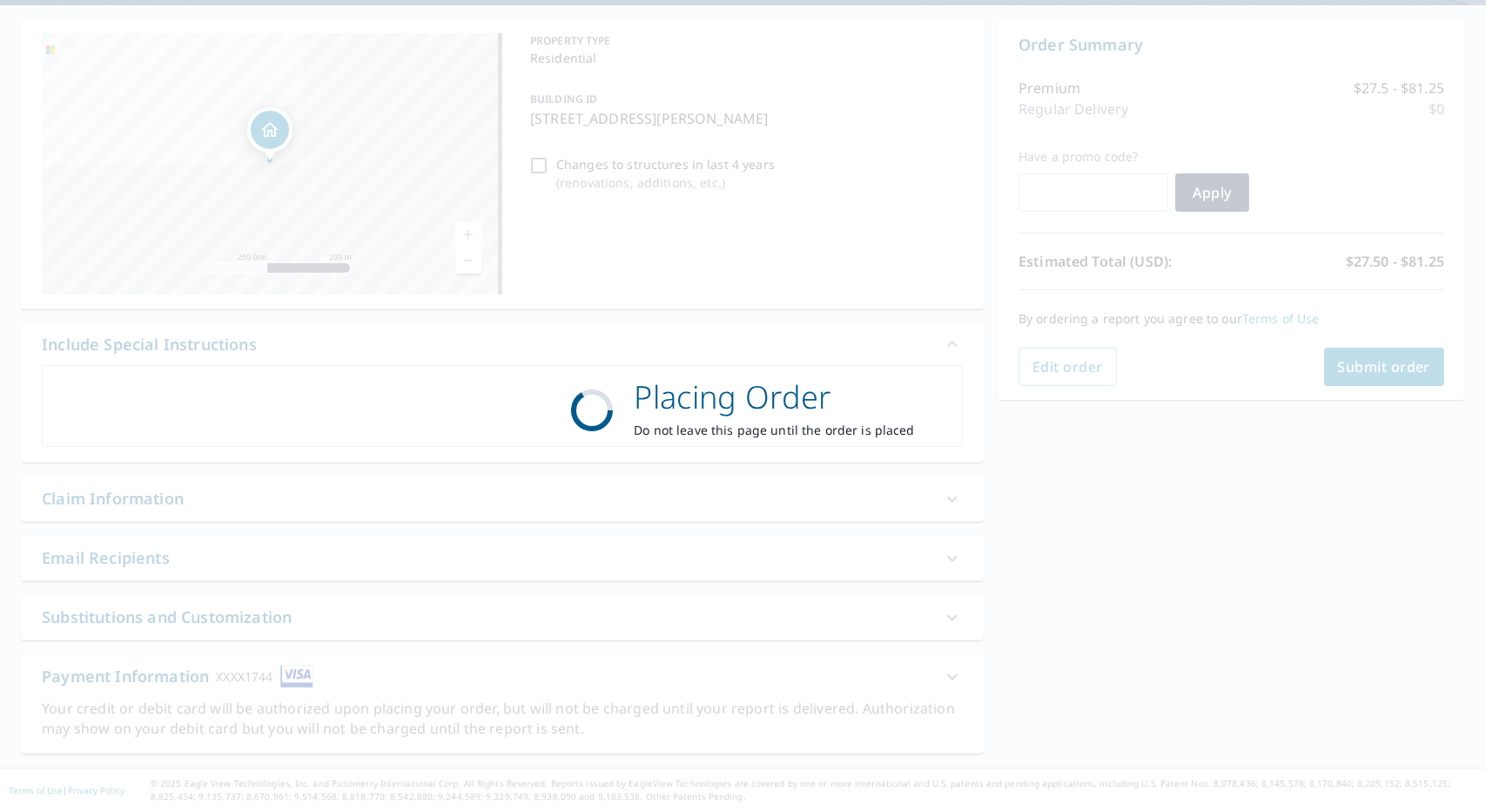
scroll to position [154, 0]
